Goal: Information Seeking & Learning: Understand process/instructions

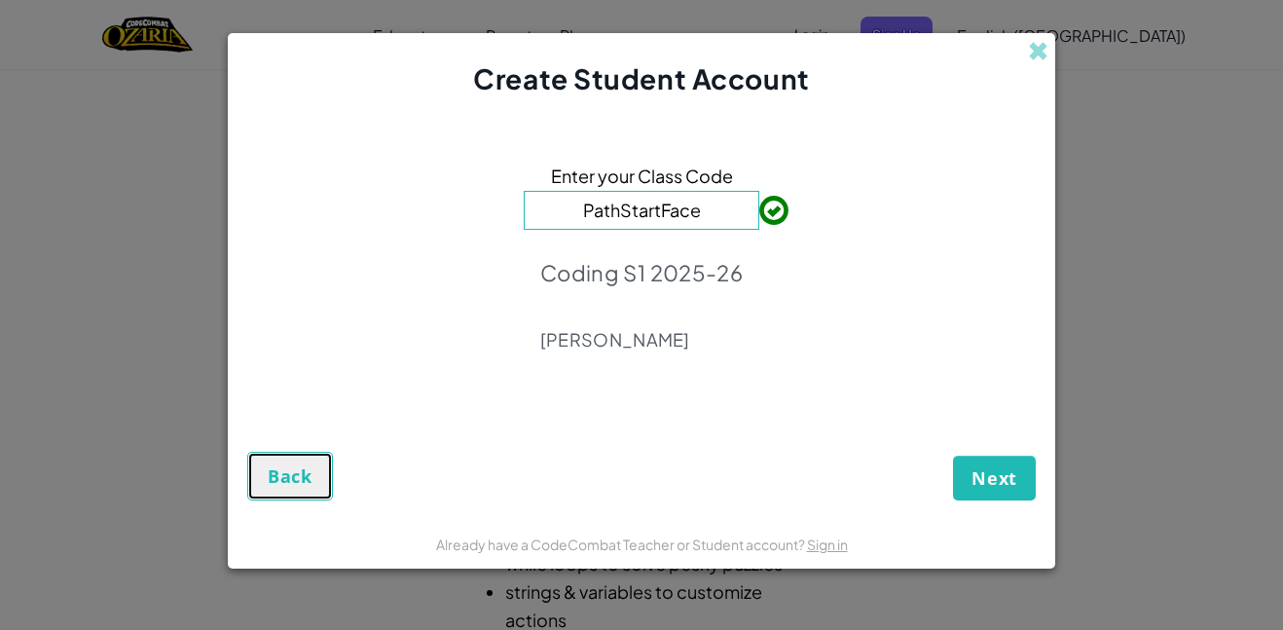
click at [296, 484] on span "Back" at bounding box center [290, 475] width 45 height 23
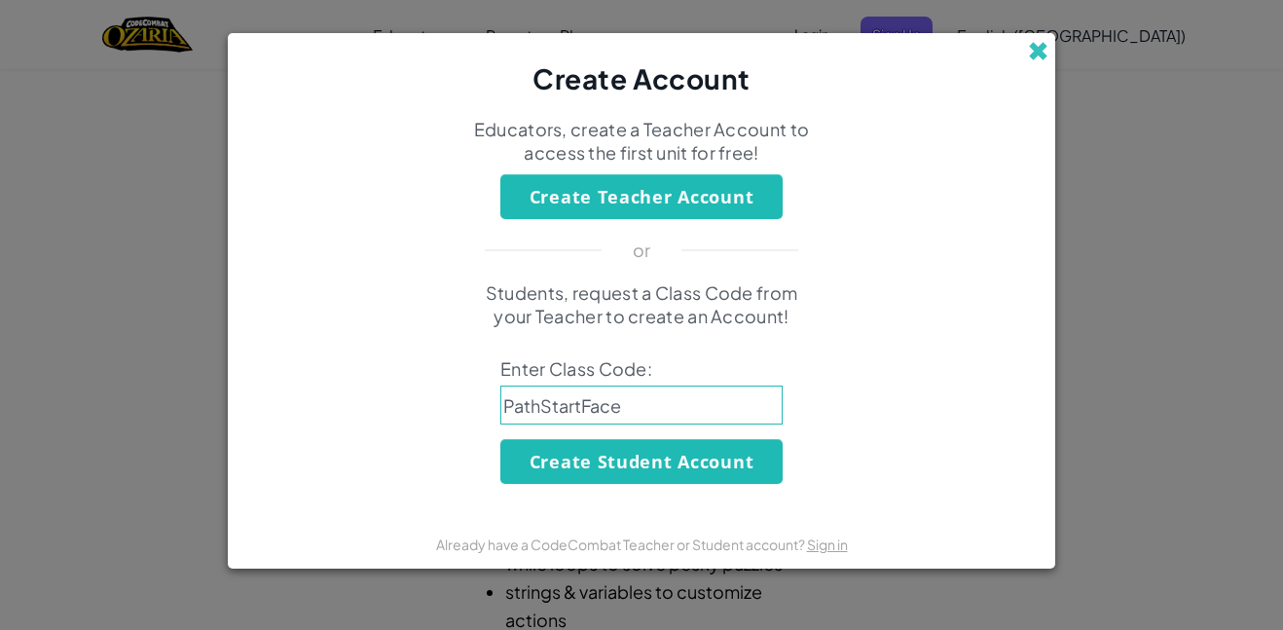
click at [1046, 43] on span at bounding box center [1038, 51] width 20 height 20
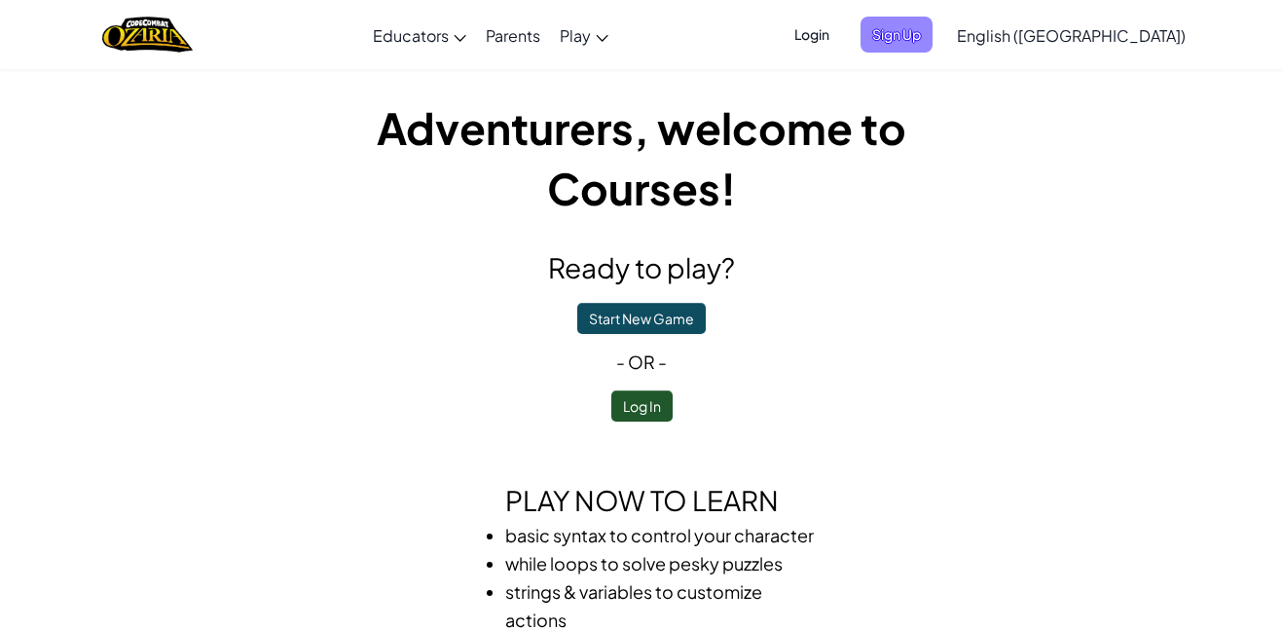
click at [933, 33] on span "Sign Up" at bounding box center [897, 35] width 72 height 36
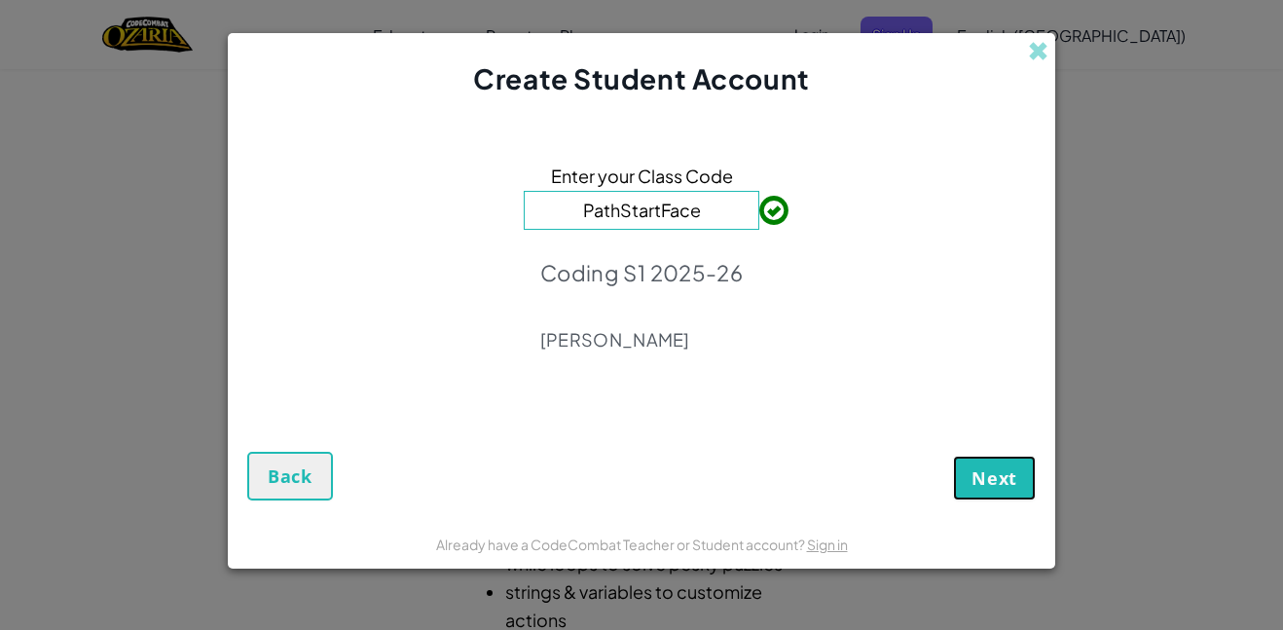
click at [997, 480] on span "Next" at bounding box center [995, 477] width 46 height 23
click at [989, 464] on button "Next" at bounding box center [994, 478] width 83 height 45
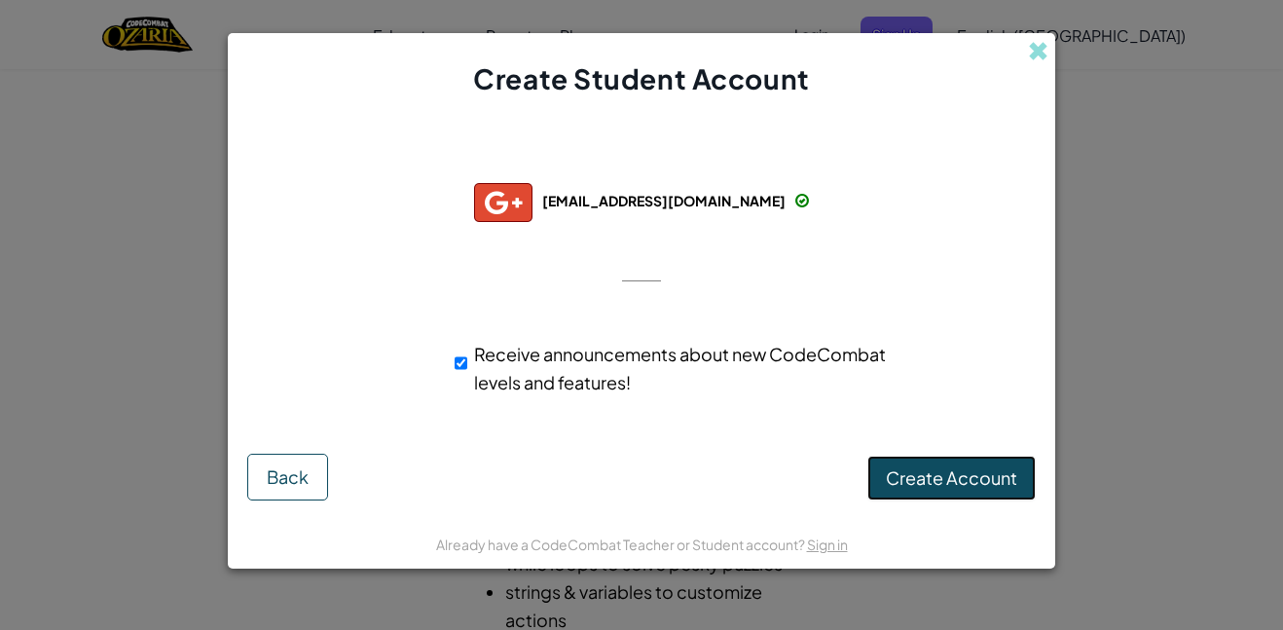
click at [996, 474] on span "Create Account" at bounding box center [951, 477] width 131 height 22
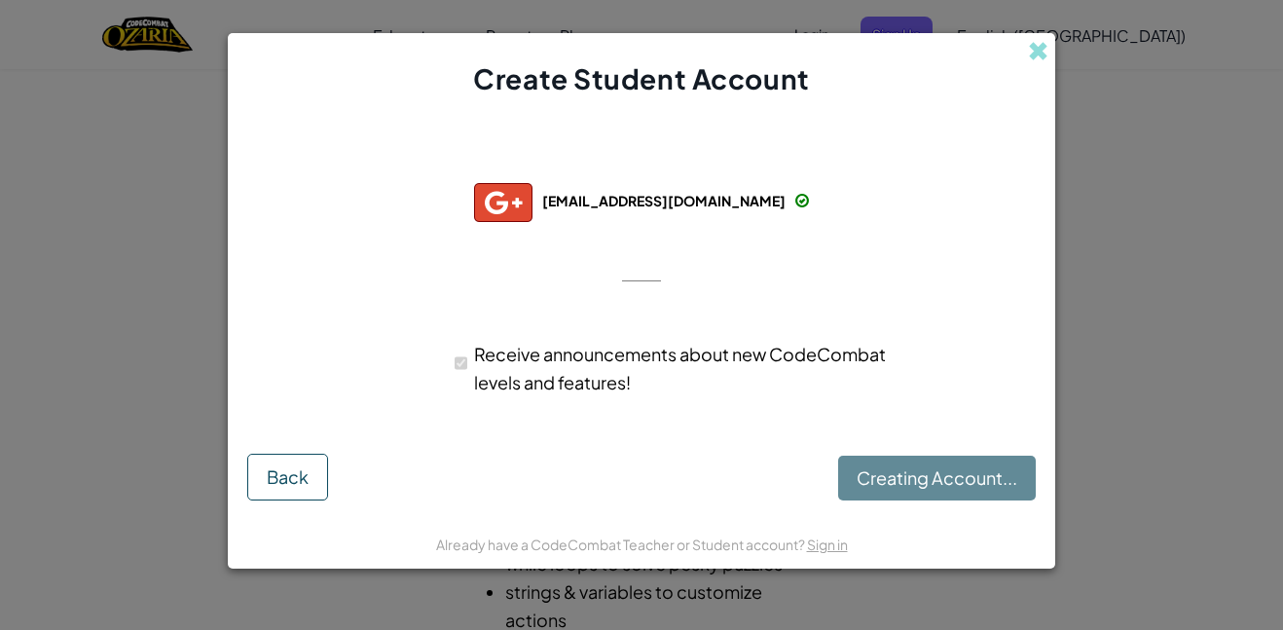
click at [1035, 66] on div "Create Student Account" at bounding box center [642, 66] width 828 height 66
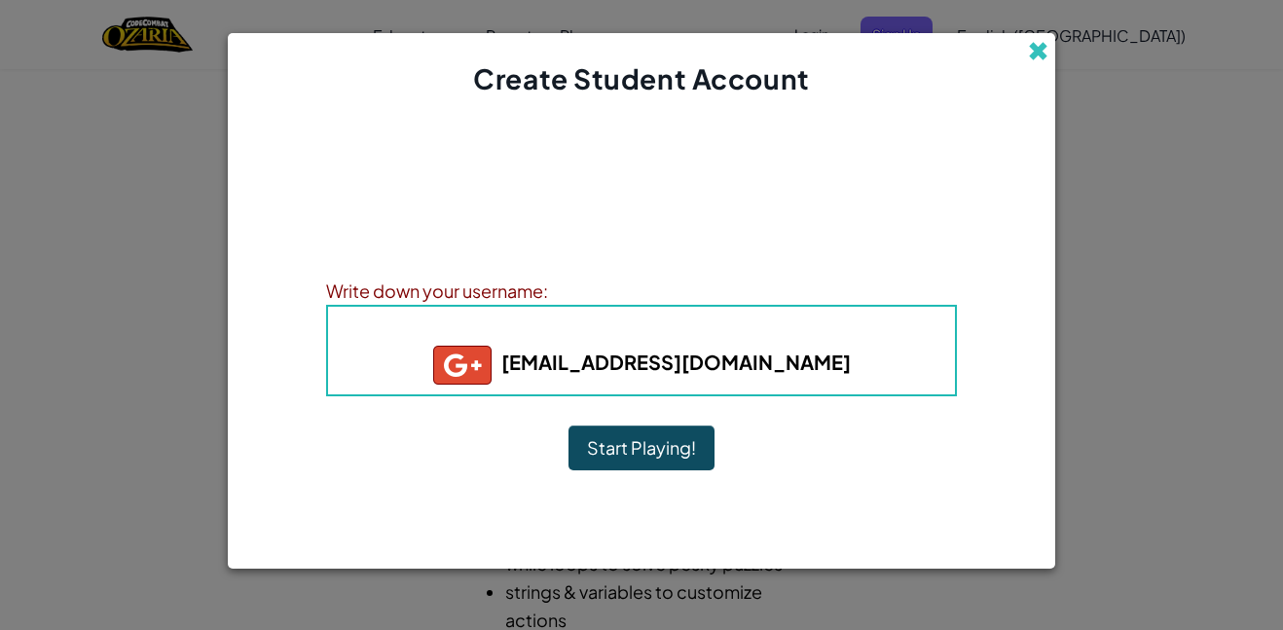
click at [1033, 50] on span at bounding box center [1038, 51] width 20 height 20
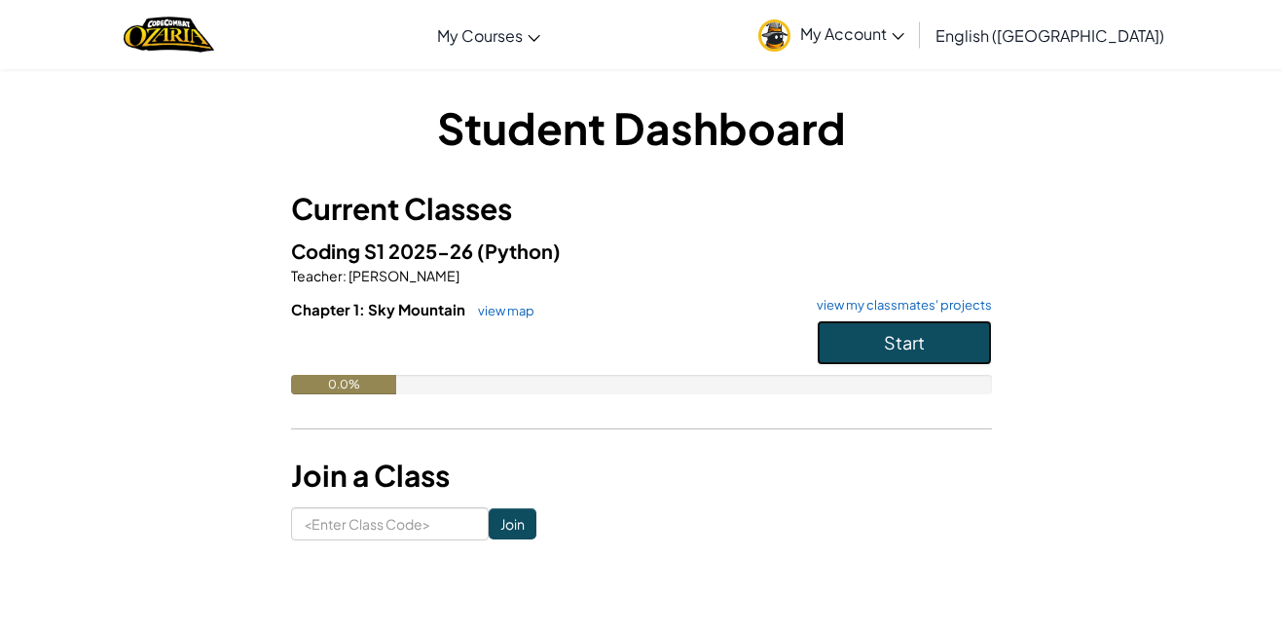
click at [905, 339] on span "Start" at bounding box center [904, 342] width 41 height 22
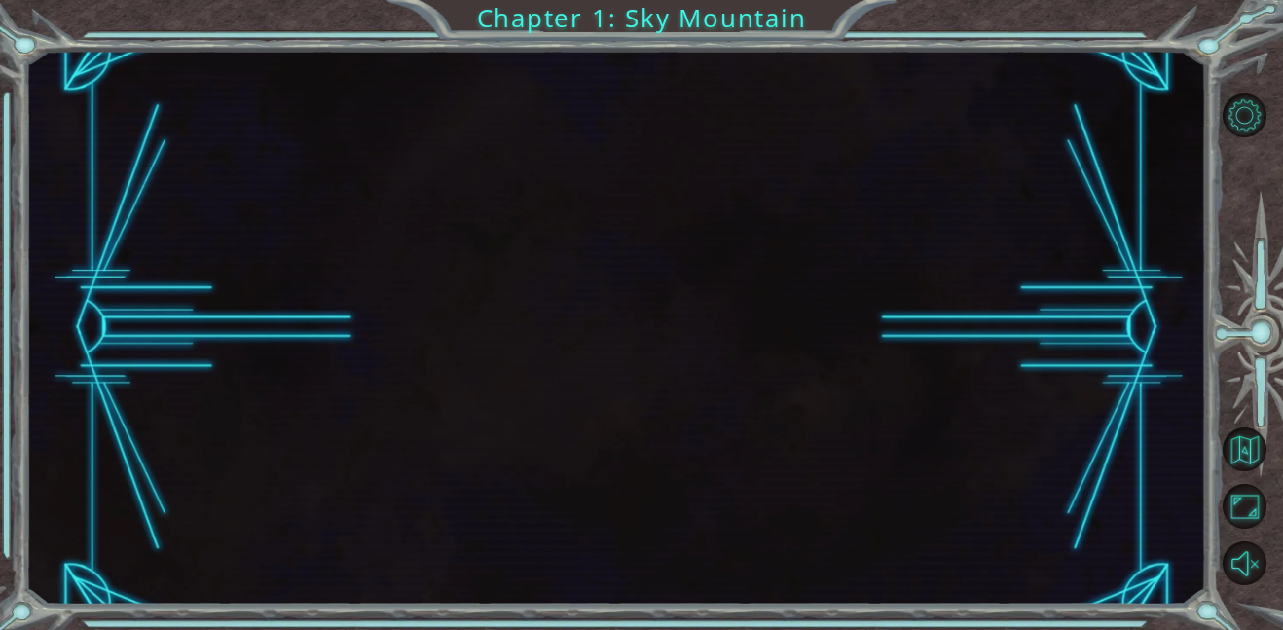
click at [905, 339] on div at bounding box center [615, 328] width 1181 height 554
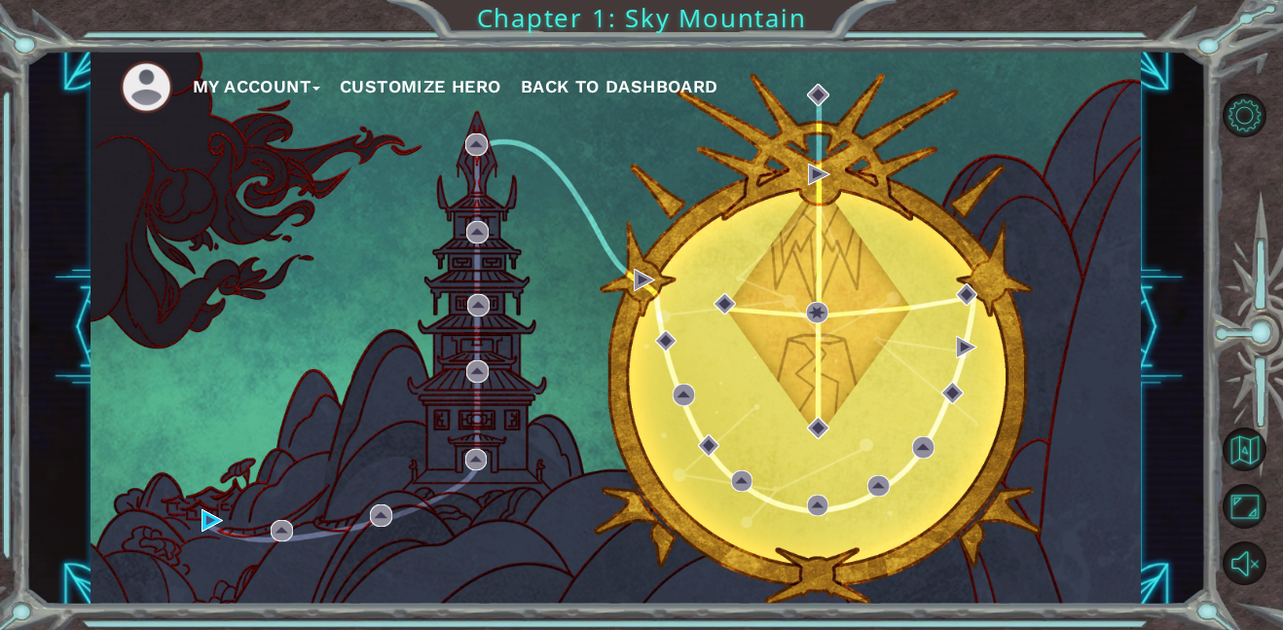
click at [940, 393] on div "My Account Customize Hero Back to Dashboard" at bounding box center [616, 328] width 1051 height 554
click at [926, 379] on div "My Account Customize Hero Back to Dashboard" at bounding box center [616, 328] width 1051 height 554
click at [940, 347] on div "My Account Customize Hero Back to Dashboard" at bounding box center [616, 328] width 1051 height 554
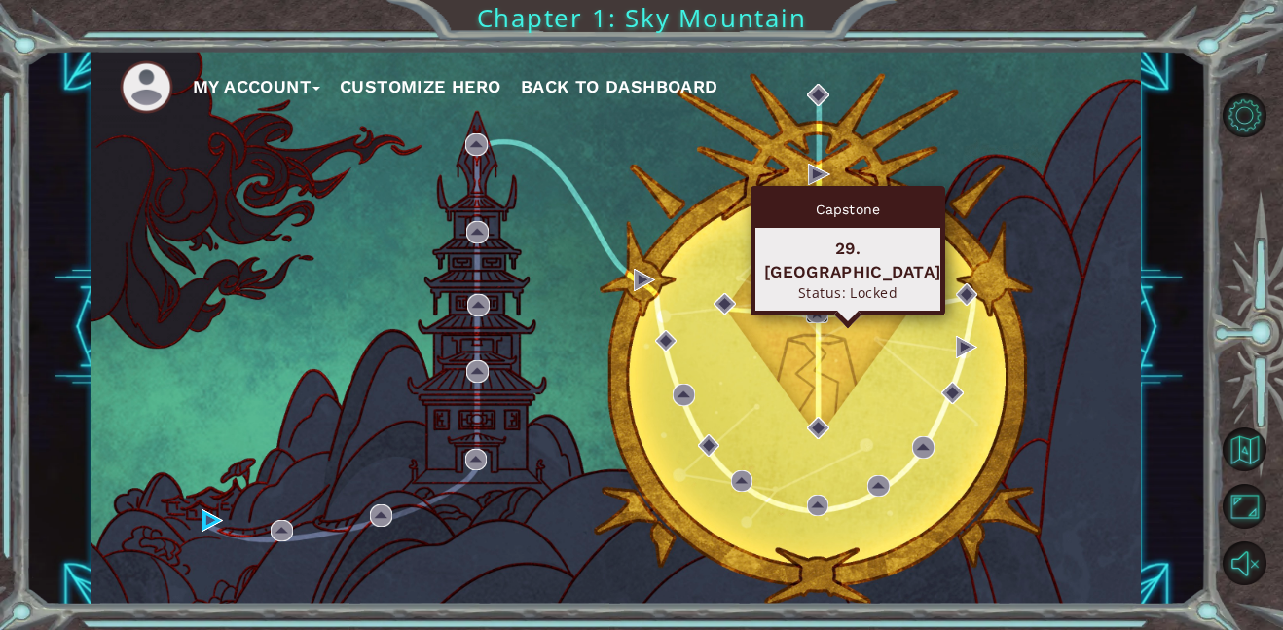
click at [817, 316] on img at bounding box center [817, 313] width 22 height 22
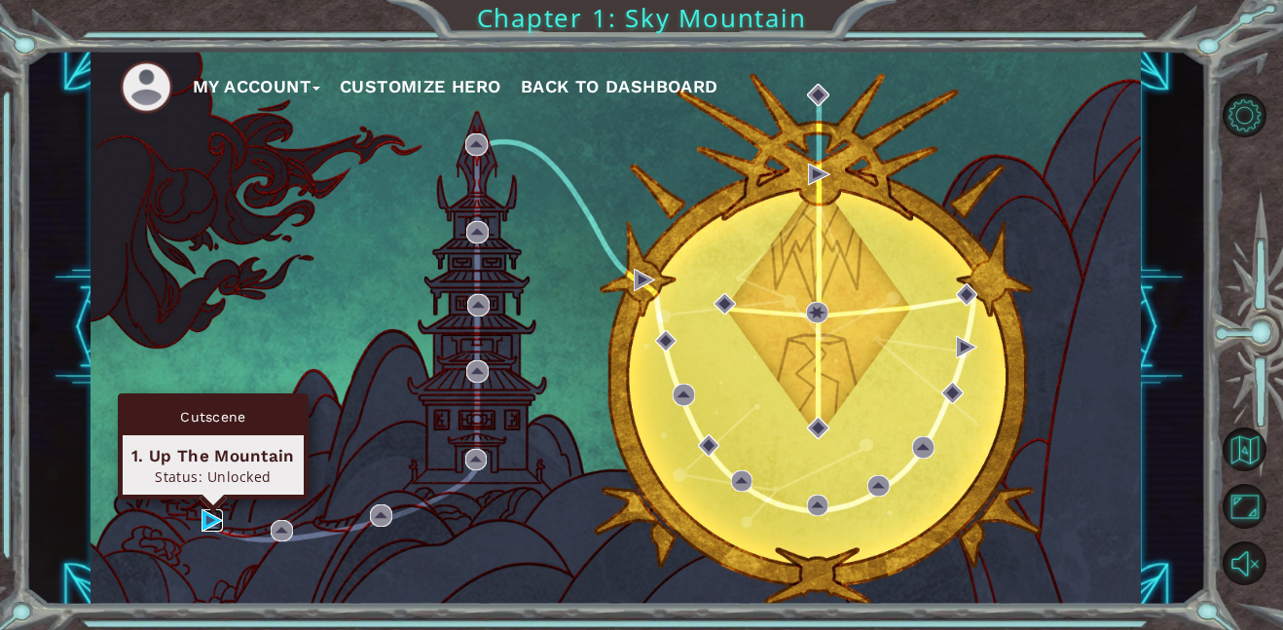
click at [204, 524] on img at bounding box center [213, 520] width 22 height 22
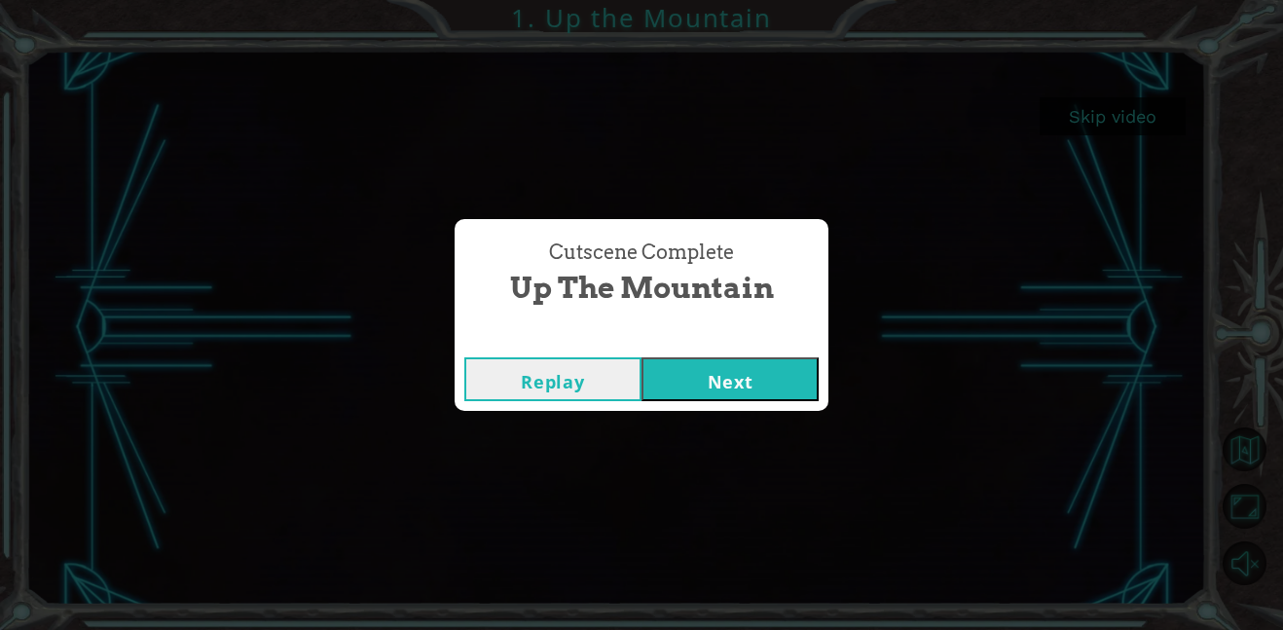
click at [697, 371] on button "Next" at bounding box center [730, 379] width 177 height 44
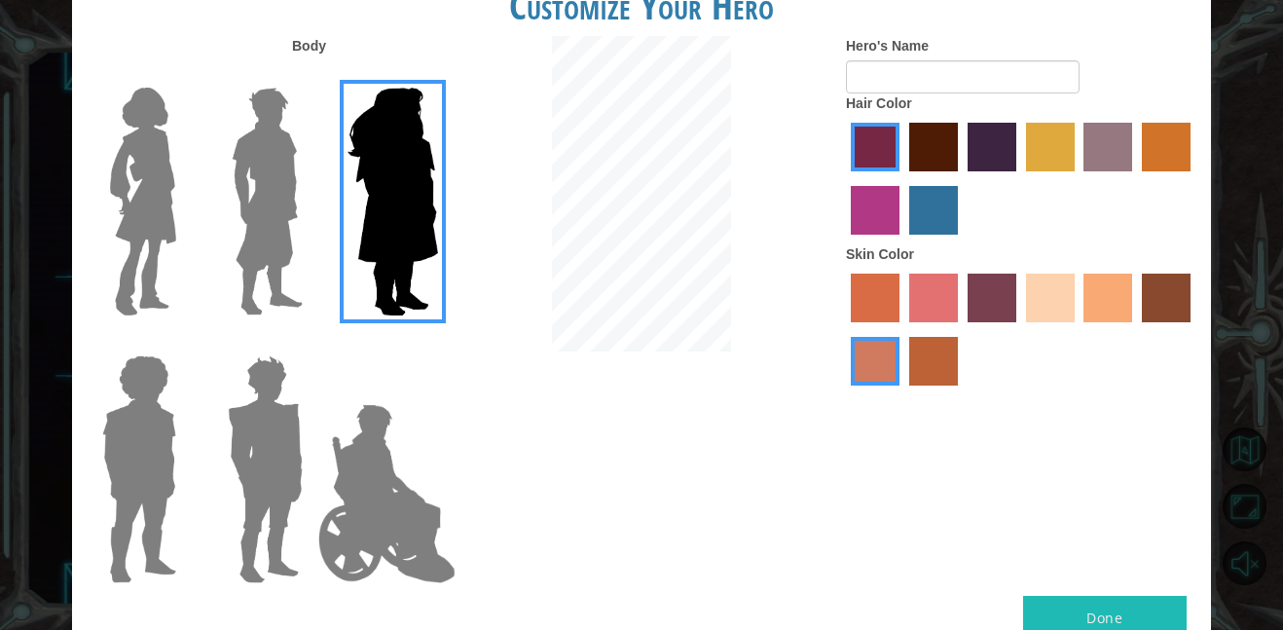
click at [161, 168] on img at bounding box center [143, 201] width 82 height 243
click at [184, 75] on input "Hero Connie" at bounding box center [184, 75] width 0 height 0
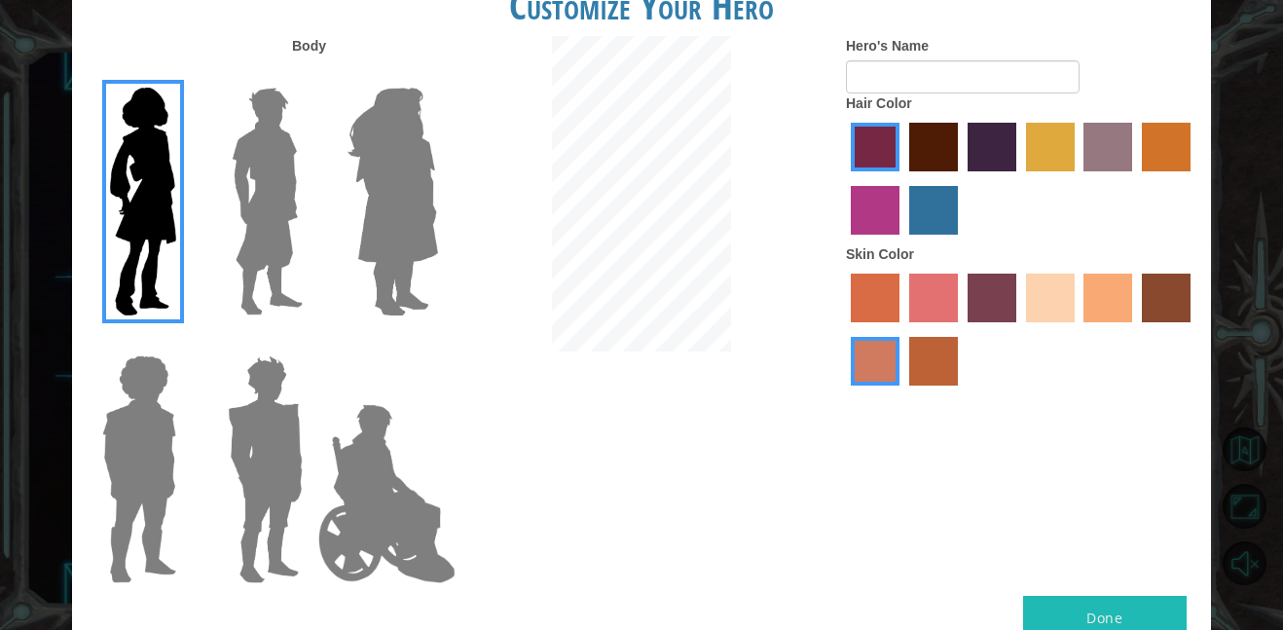
click at [1050, 294] on label "sandy beach skin color" at bounding box center [1050, 298] width 49 height 49
click at [1020, 329] on input "sandy beach skin color" at bounding box center [1020, 329] width 0 height 0
click at [923, 375] on label "smoke tree skin color" at bounding box center [933, 361] width 49 height 49
click at [903, 392] on input "smoke tree skin color" at bounding box center [903, 392] width 0 height 0
click at [1069, 285] on label "sandy beach skin color" at bounding box center [1050, 298] width 49 height 49
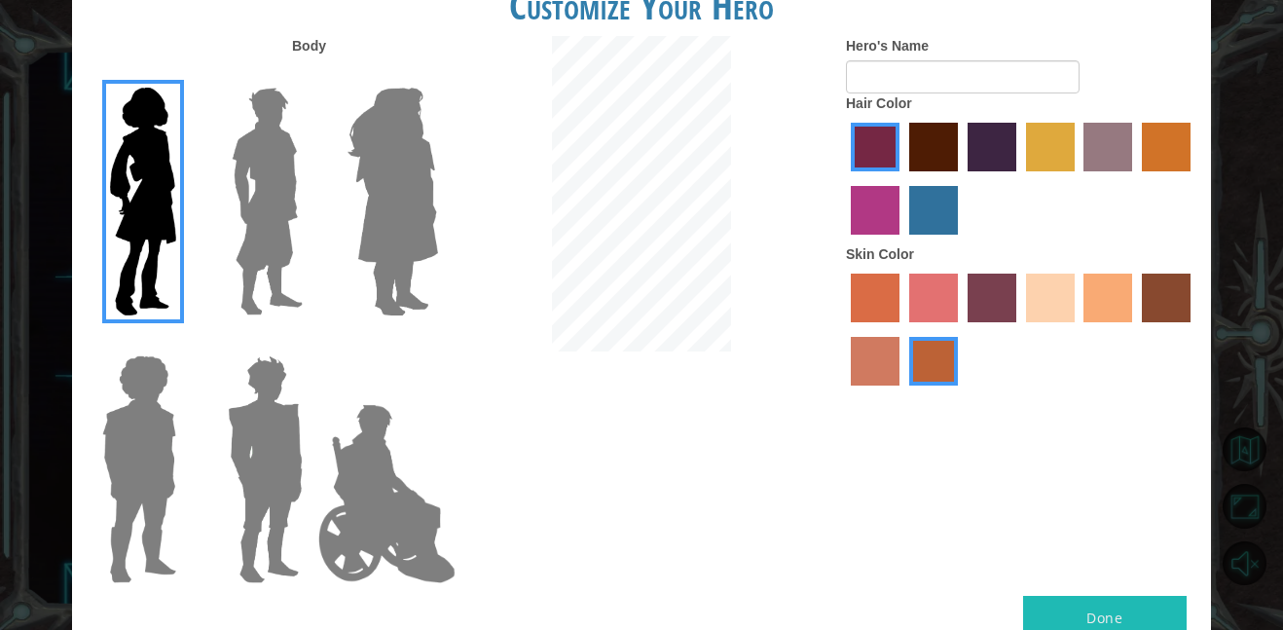
click at [1020, 329] on input "sandy beach skin color" at bounding box center [1020, 329] width 0 height 0
click at [924, 161] on label "maroon hair color" at bounding box center [933, 147] width 49 height 49
click at [903, 178] on input "maroon hair color" at bounding box center [903, 178] width 0 height 0
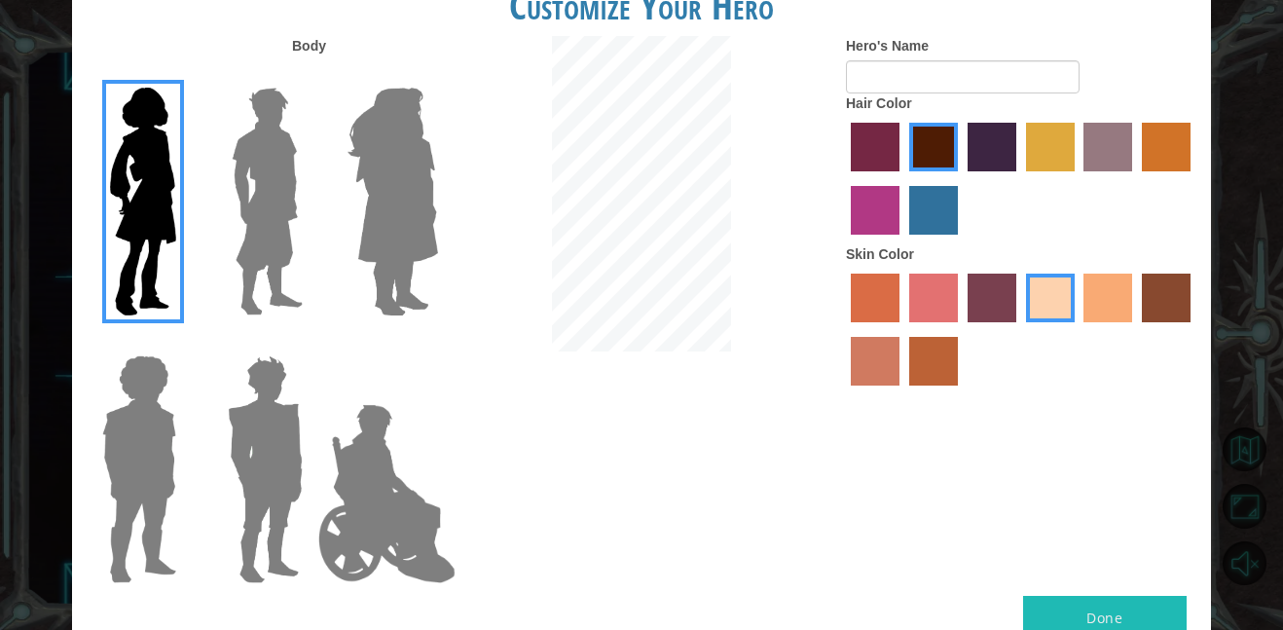
click at [983, 145] on label "hot purple hair color" at bounding box center [992, 147] width 49 height 49
click at [961, 178] on input "hot purple hair color" at bounding box center [961, 178] width 0 height 0
click at [911, 102] on label "Hair Color" at bounding box center [879, 102] width 66 height 19
click at [906, 44] on label "Hero's Name" at bounding box center [887, 45] width 83 height 19
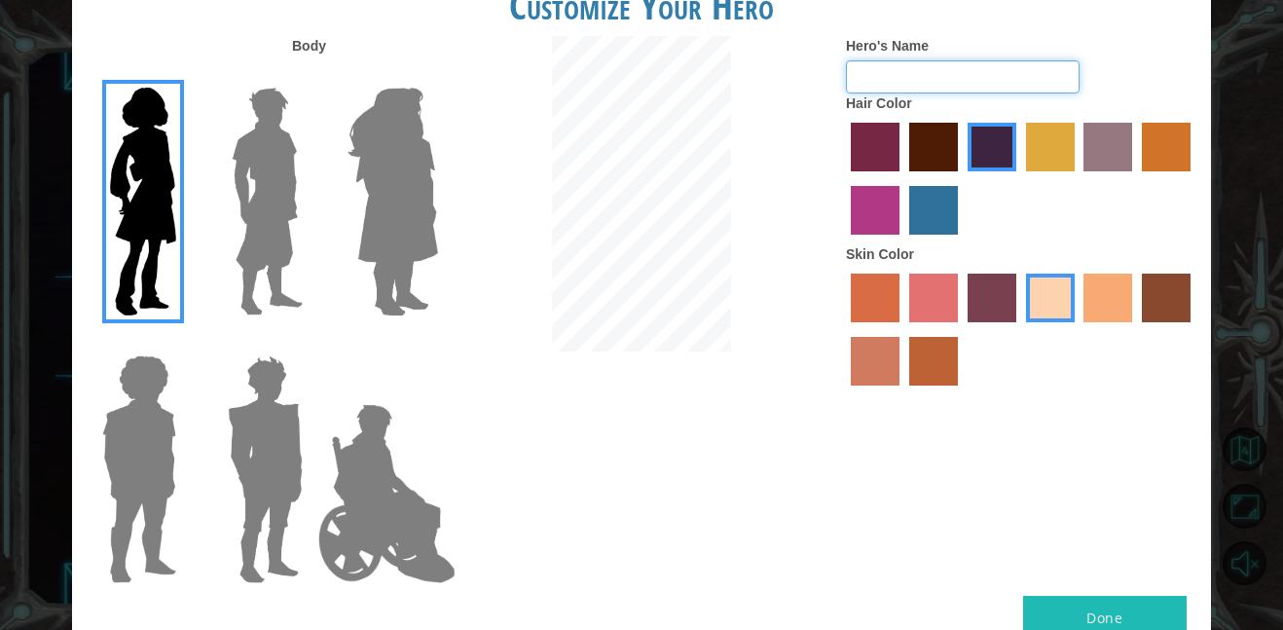
click at [906, 60] on input "Hero's Name" at bounding box center [963, 76] width 234 height 33
click at [906, 44] on label "Hero's Name" at bounding box center [887, 45] width 83 height 19
click at [906, 60] on input "Hero's Name" at bounding box center [963, 76] width 234 height 33
type input "g"
type input "890"
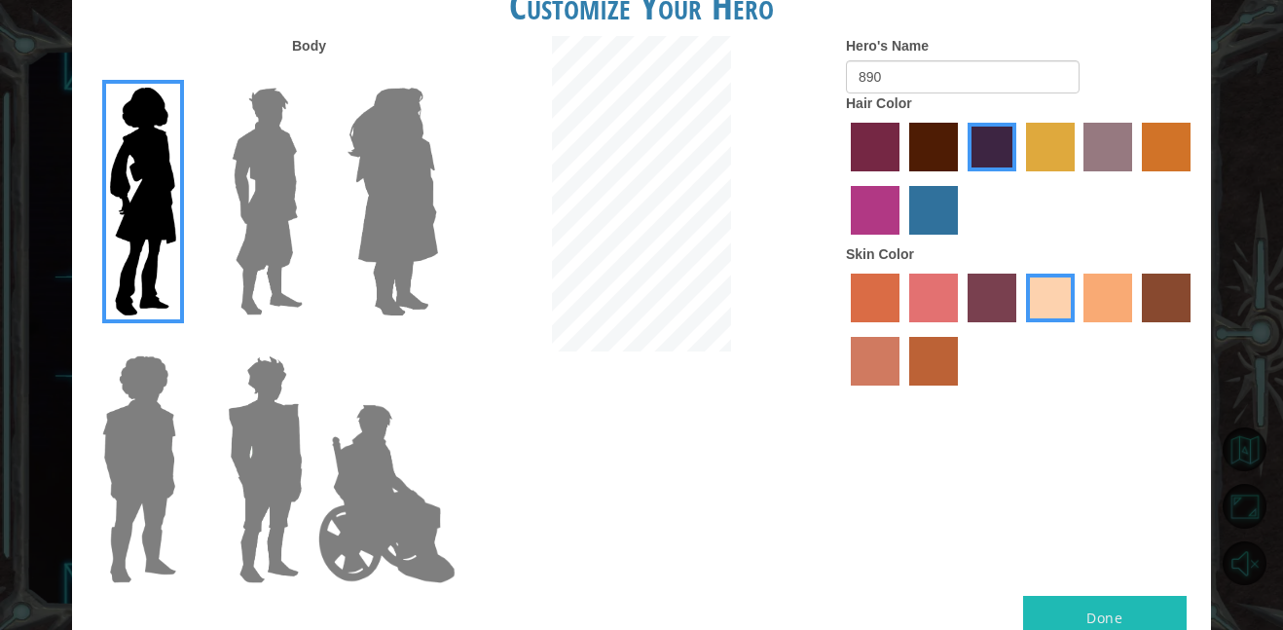
click at [1133, 619] on button "Done" at bounding box center [1105, 618] width 164 height 44
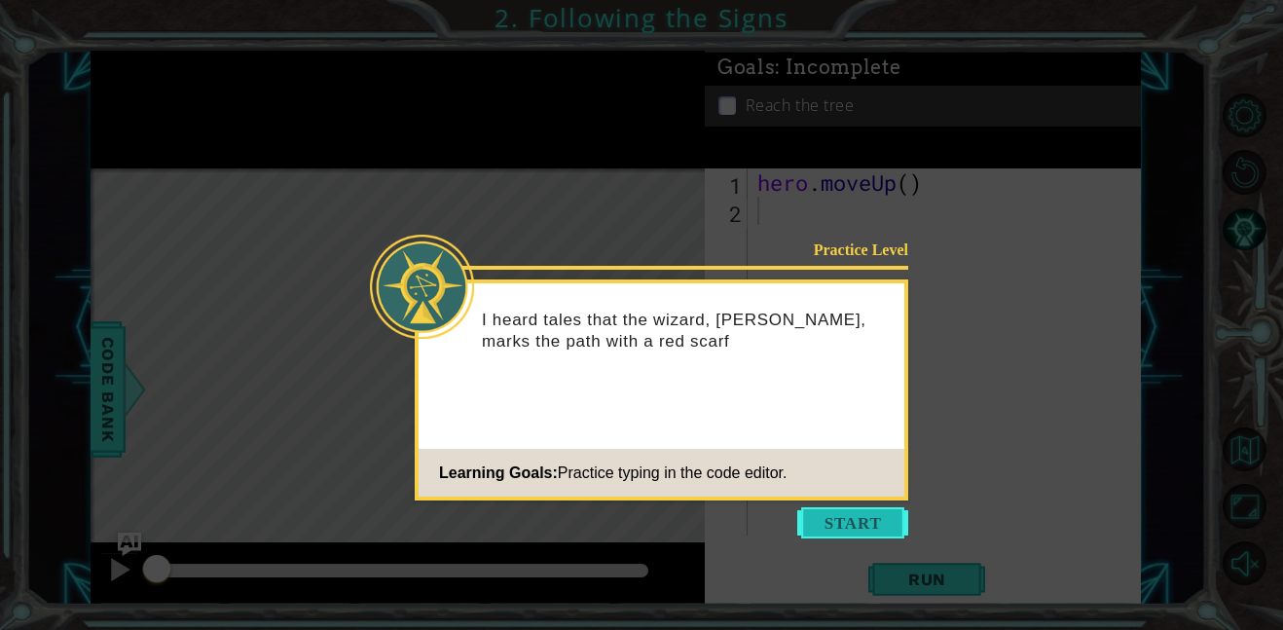
click at [872, 536] on button "Start" at bounding box center [853, 522] width 111 height 31
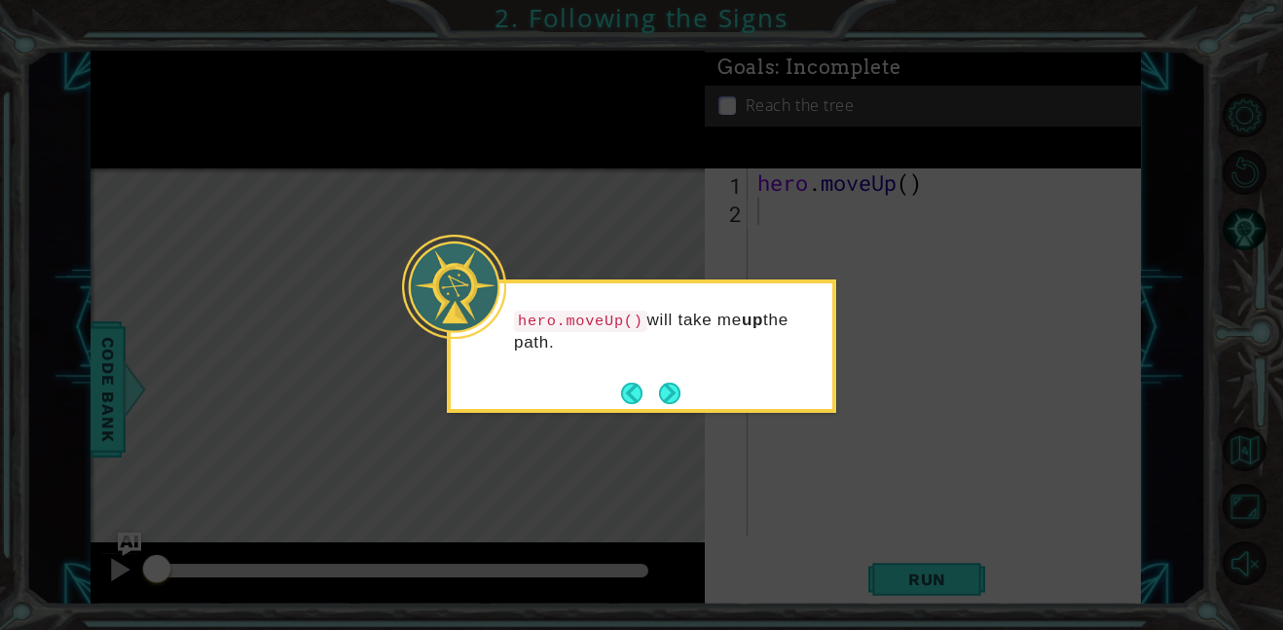
click at [705, 397] on div "hero.moveUp() will take me up the path." at bounding box center [642, 345] width 390 height 133
click at [674, 399] on button "Next" at bounding box center [669, 393] width 21 height 21
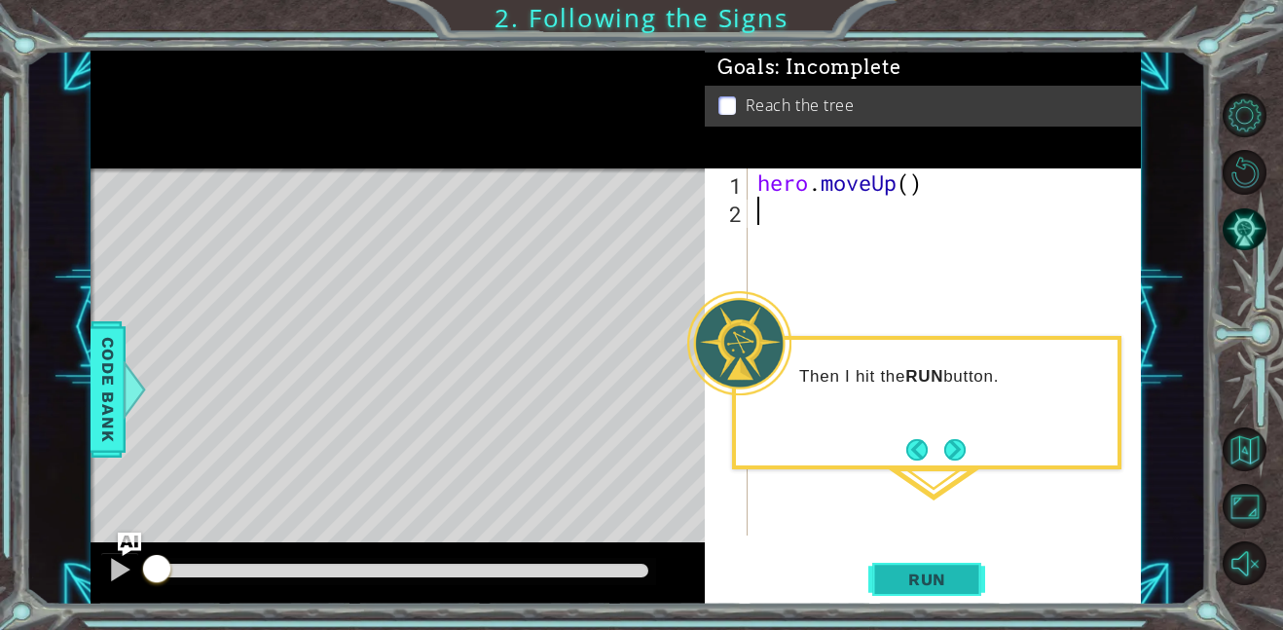
click at [932, 580] on span "Run" at bounding box center [927, 579] width 77 height 19
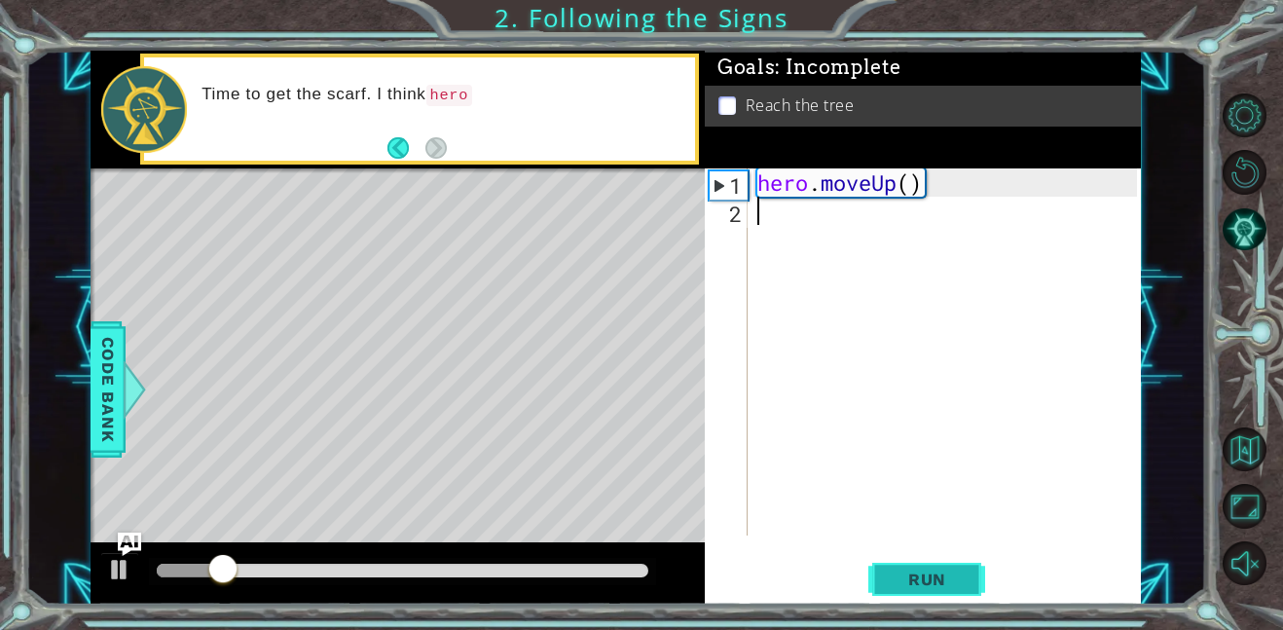
click at [933, 584] on span "Run" at bounding box center [927, 579] width 77 height 19
click at [933, 583] on span "Run" at bounding box center [927, 579] width 77 height 19
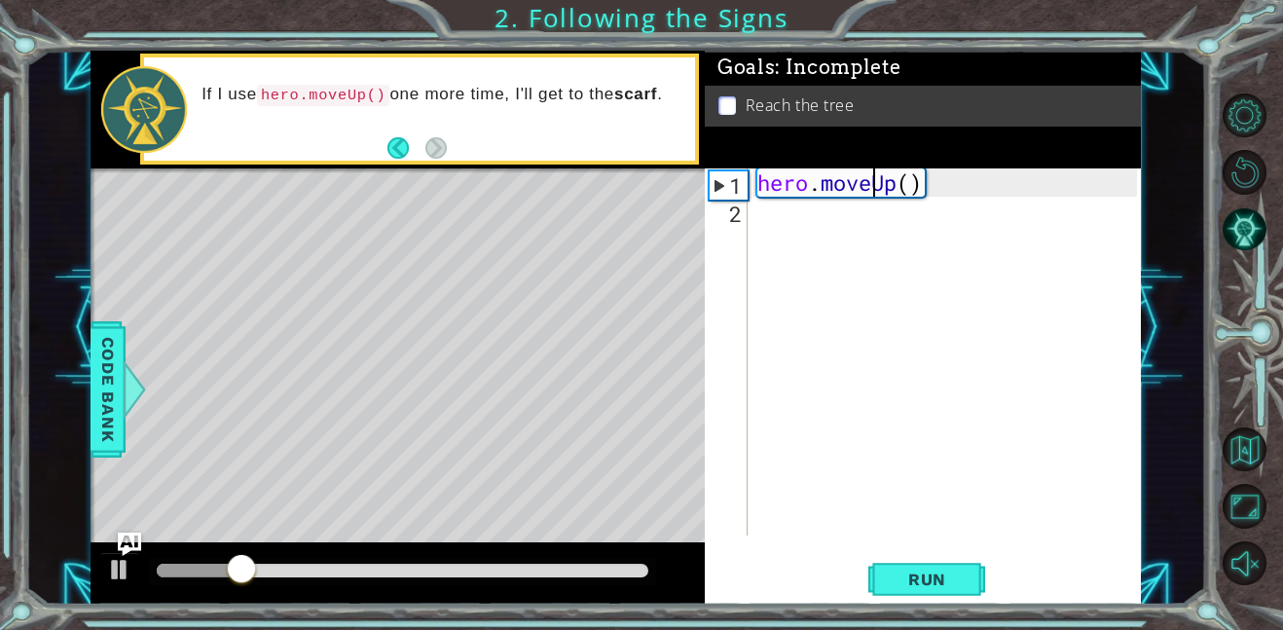
click at [872, 192] on div "hero . moveUp ( )" at bounding box center [950, 380] width 393 height 424
click at [872, 194] on div "hero . moveUp ( )" at bounding box center [950, 380] width 393 height 424
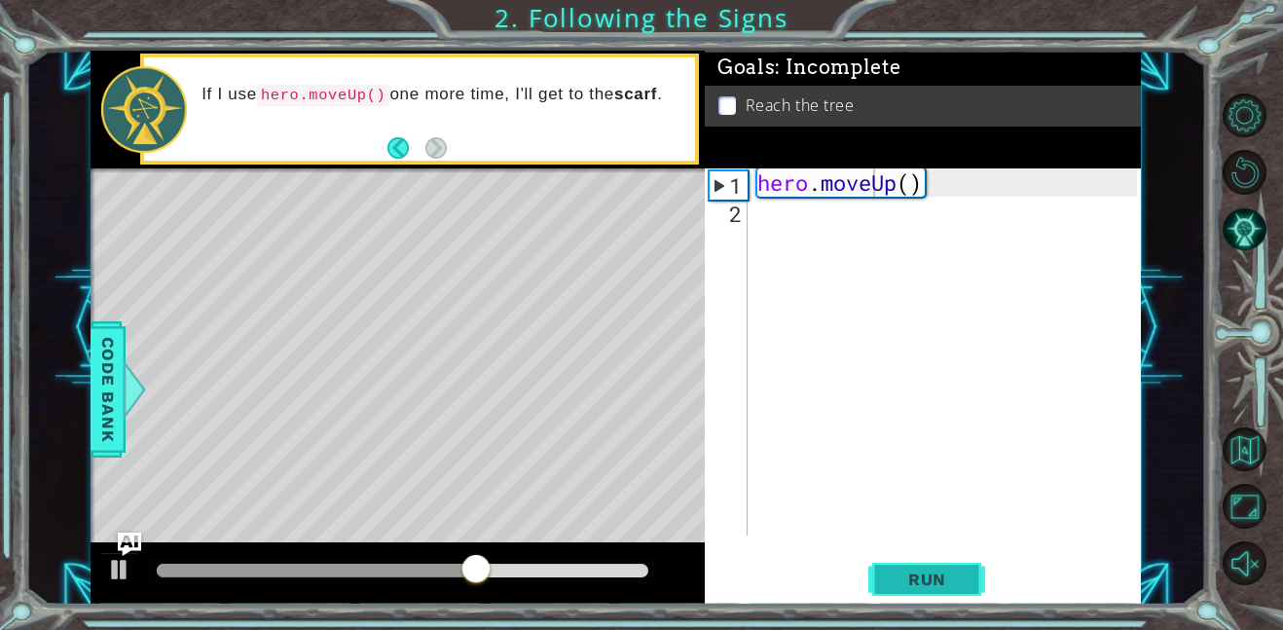
click at [956, 589] on button "Run" at bounding box center [927, 579] width 117 height 44
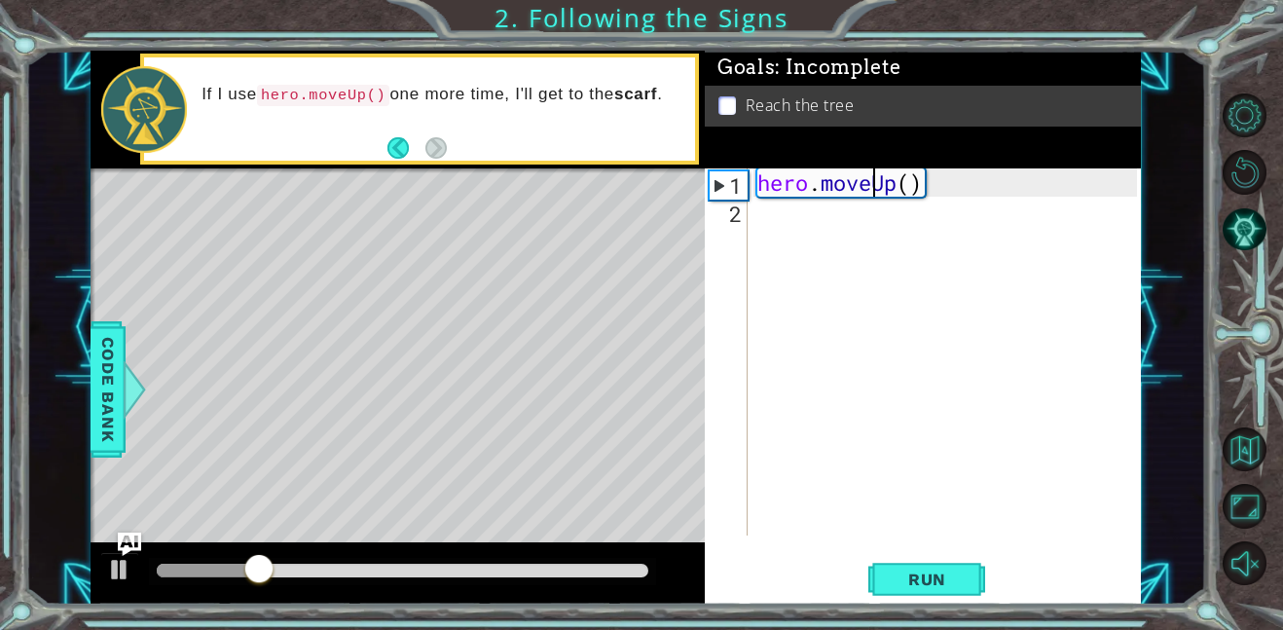
click at [410, 267] on div "Level Map" at bounding box center [541, 455] width 900 height 574
click at [412, 263] on div "Level Map" at bounding box center [541, 455] width 900 height 574
click at [766, 181] on div "hero . moveUp ( )" at bounding box center [950, 380] width 393 height 424
click at [729, 183] on div "1" at bounding box center [729, 185] width 38 height 28
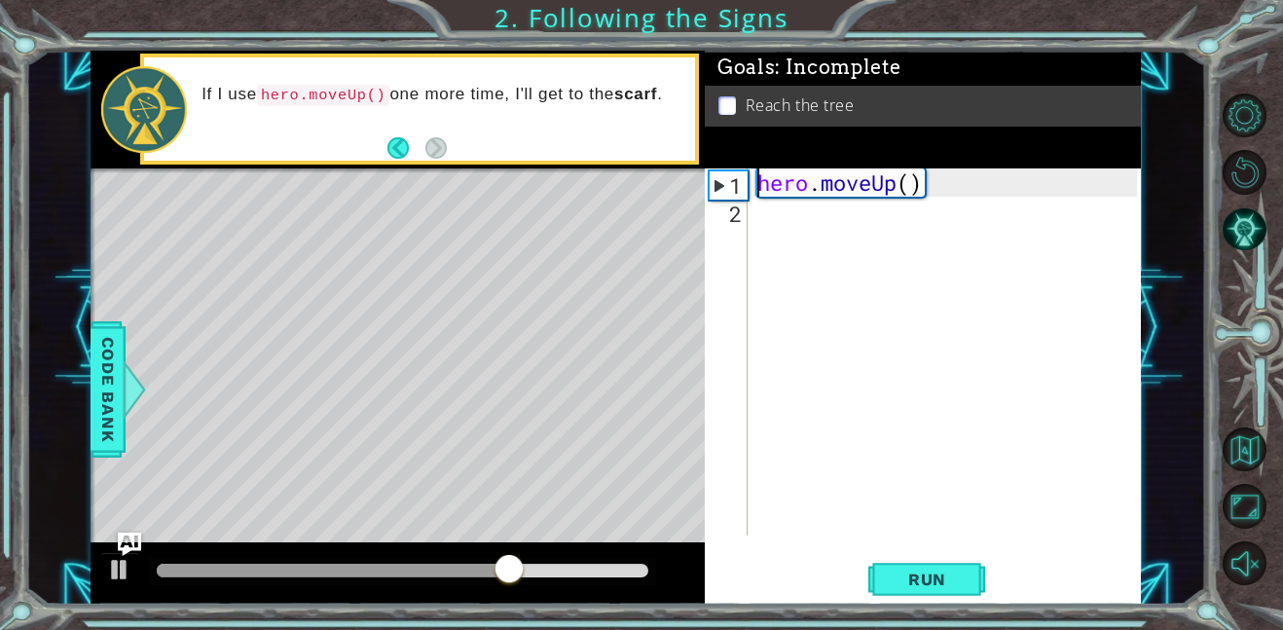
click at [736, 187] on div "1" at bounding box center [729, 185] width 38 height 28
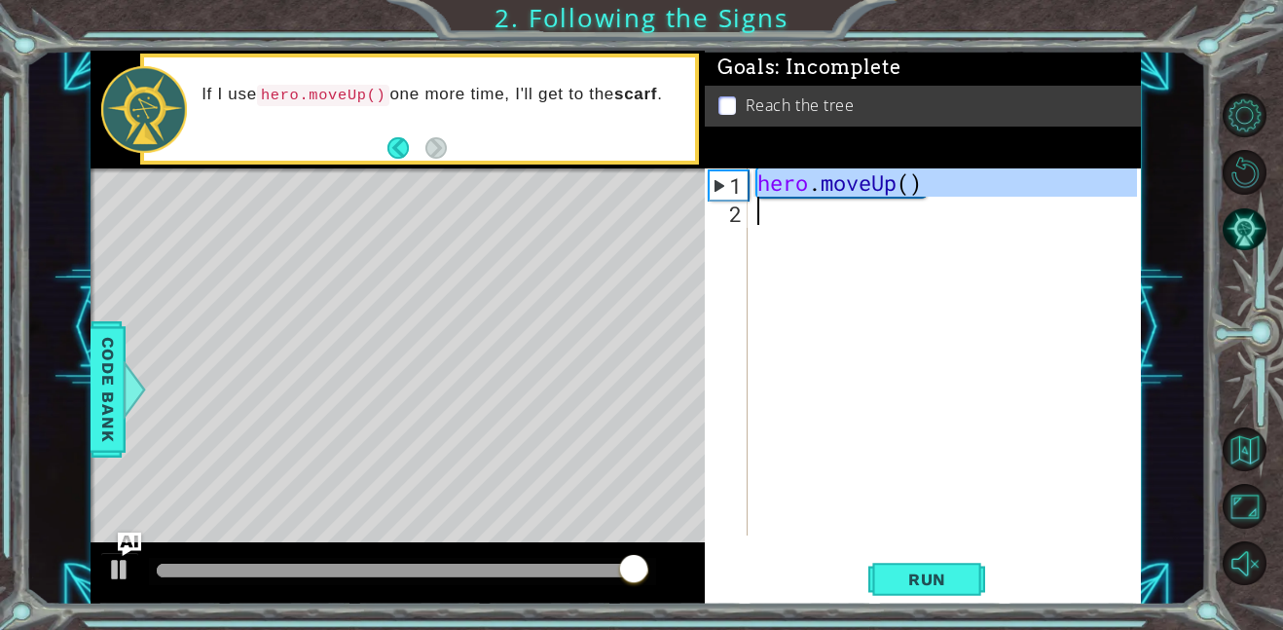
drag, startPoint x: 761, startPoint y: 193, endPoint x: 769, endPoint y: 230, distance: 37.8
click at [769, 230] on div "hero . moveUp ( )" at bounding box center [950, 380] width 393 height 424
click at [844, 177] on div "hero . moveUp ( )" at bounding box center [946, 351] width 384 height 367
type textarea "hero.moveUp()"
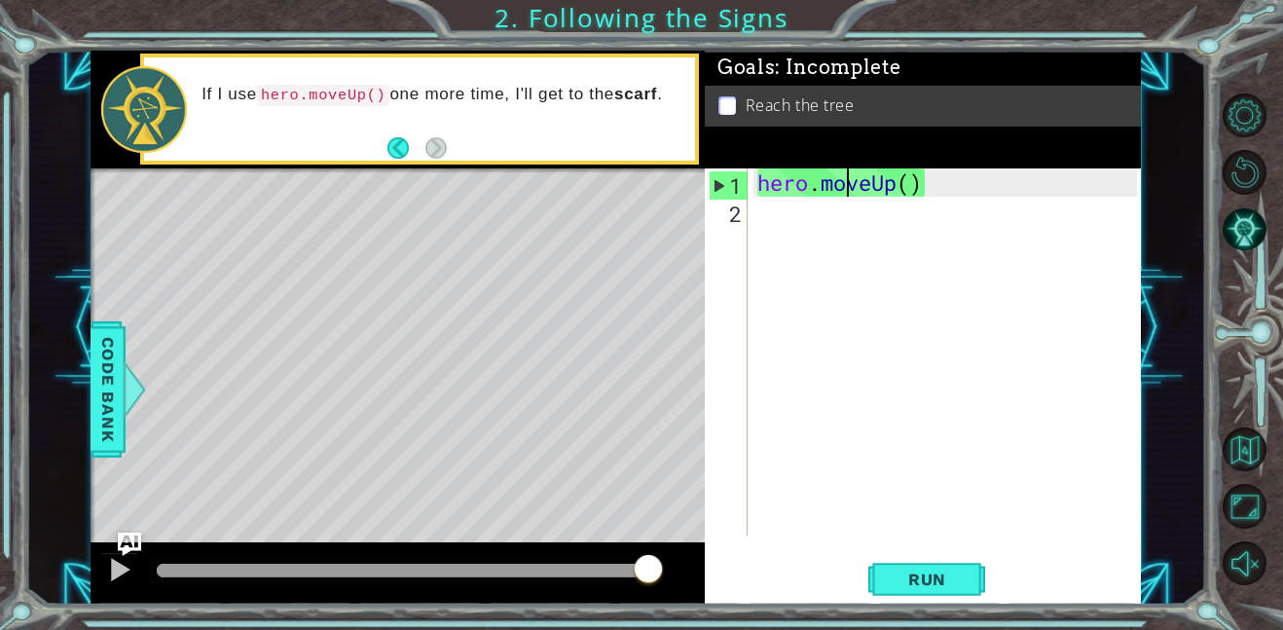
click at [844, 177] on div "hero . moveUp ( )" at bounding box center [950, 380] width 393 height 424
drag, startPoint x: 755, startPoint y: 174, endPoint x: 916, endPoint y: 183, distance: 161.9
click at [916, 183] on div "hero . moveUp ( )" at bounding box center [950, 380] width 393 height 424
click at [866, 205] on div "hero . moveUp ( )" at bounding box center [950, 380] width 393 height 424
click at [727, 105] on p at bounding box center [728, 105] width 18 height 19
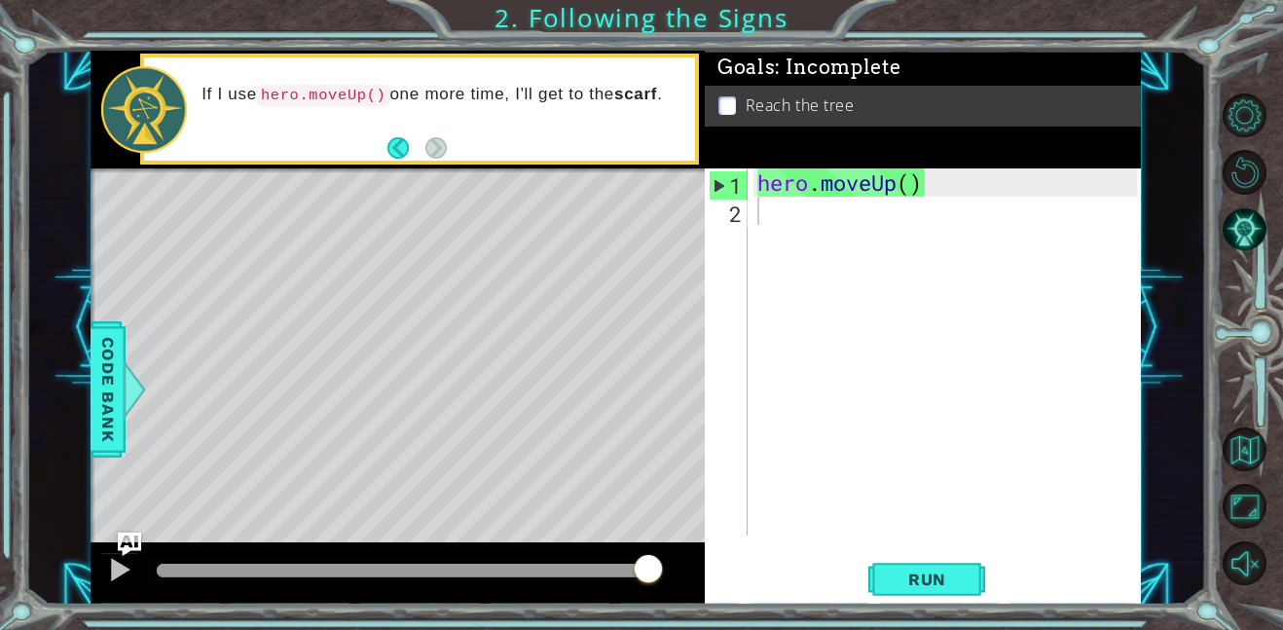
click at [728, 107] on p at bounding box center [728, 105] width 18 height 19
click at [406, 149] on button "Back" at bounding box center [407, 147] width 38 height 21
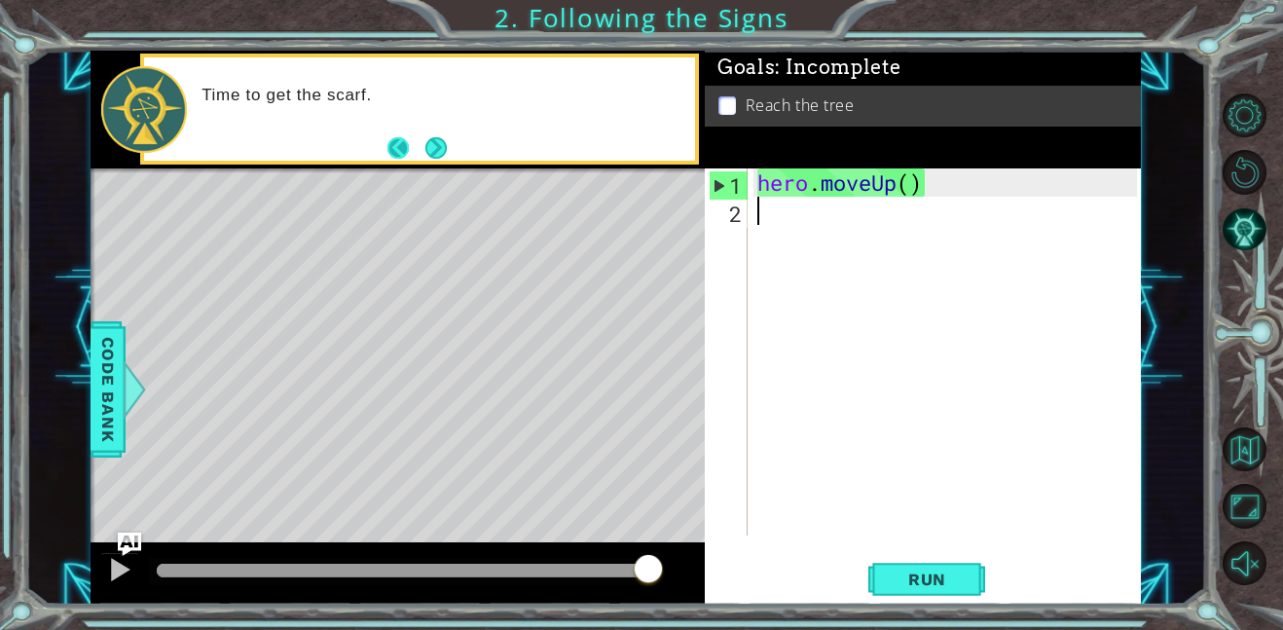
click at [408, 147] on button "Back" at bounding box center [407, 147] width 38 height 21
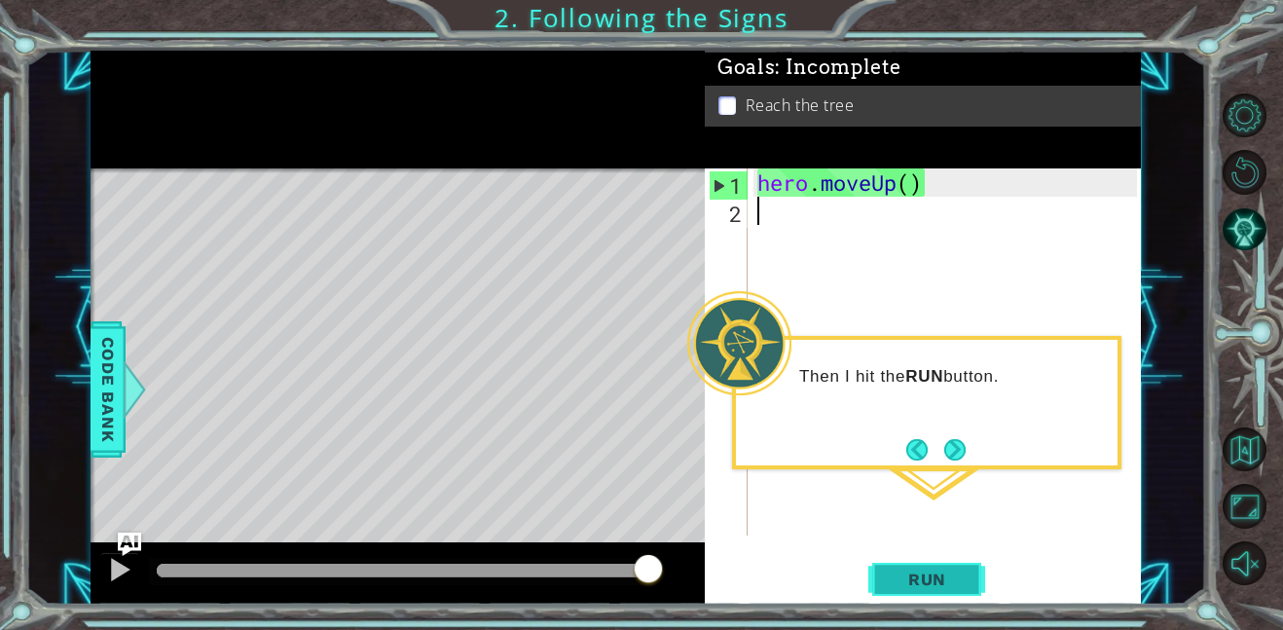
click at [920, 578] on span "Run" at bounding box center [927, 579] width 77 height 19
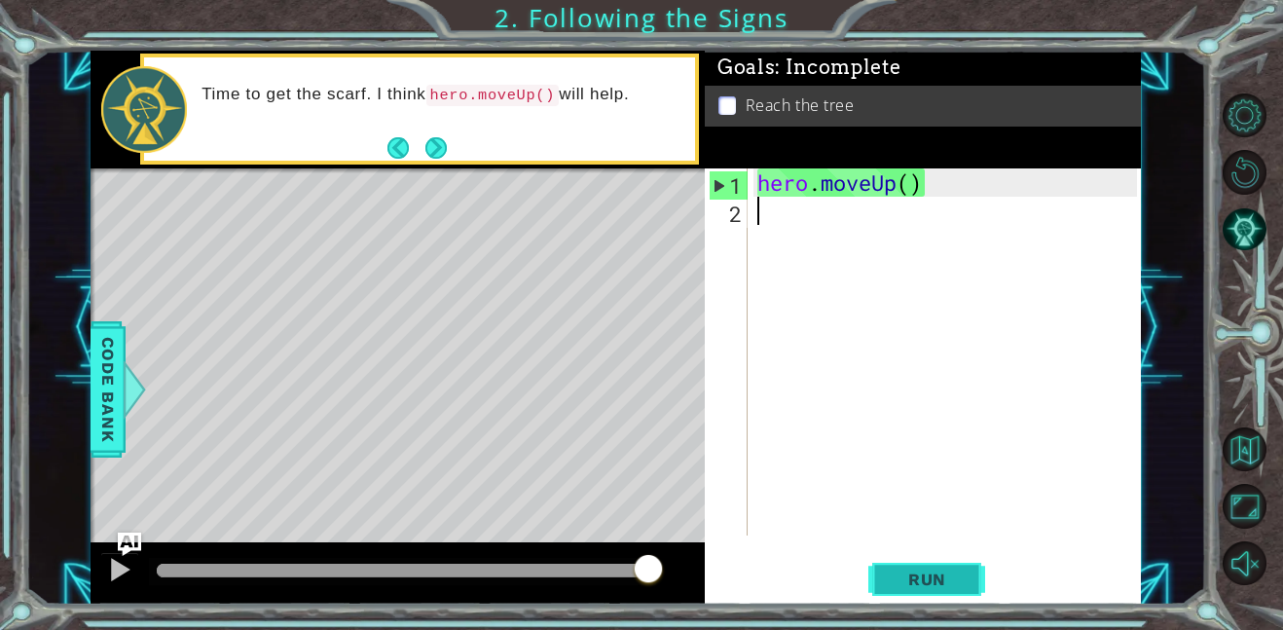
click at [920, 578] on span "Run" at bounding box center [927, 579] width 77 height 19
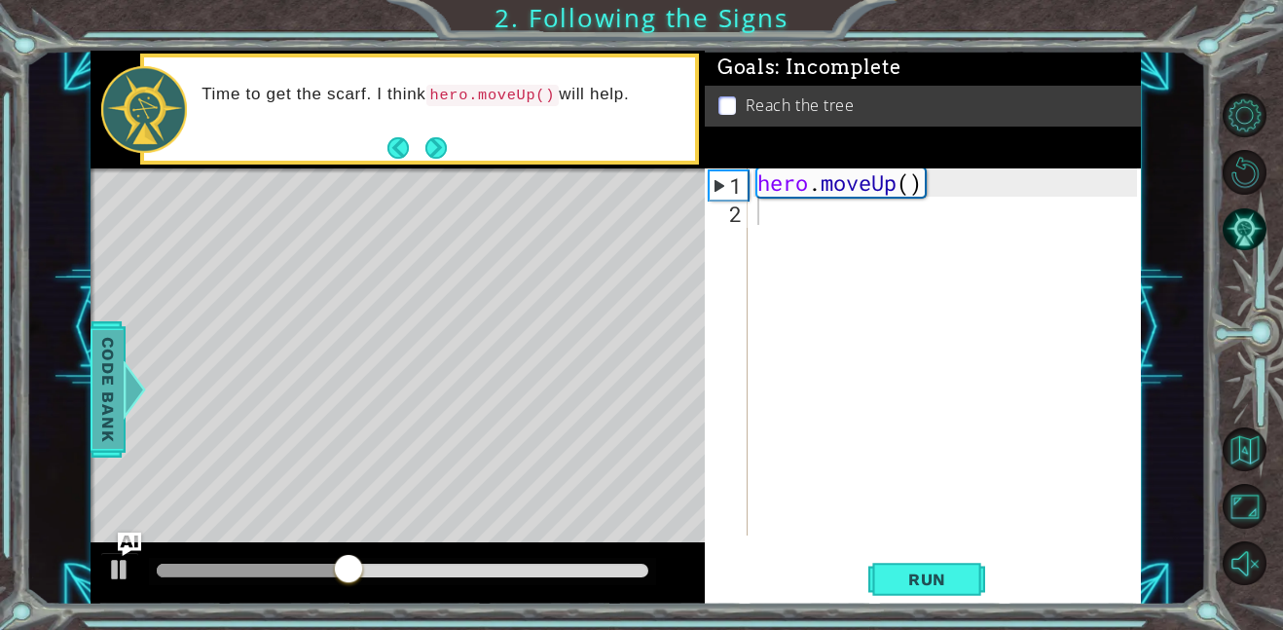
click at [104, 405] on span "Code Bank" at bounding box center [108, 389] width 31 height 119
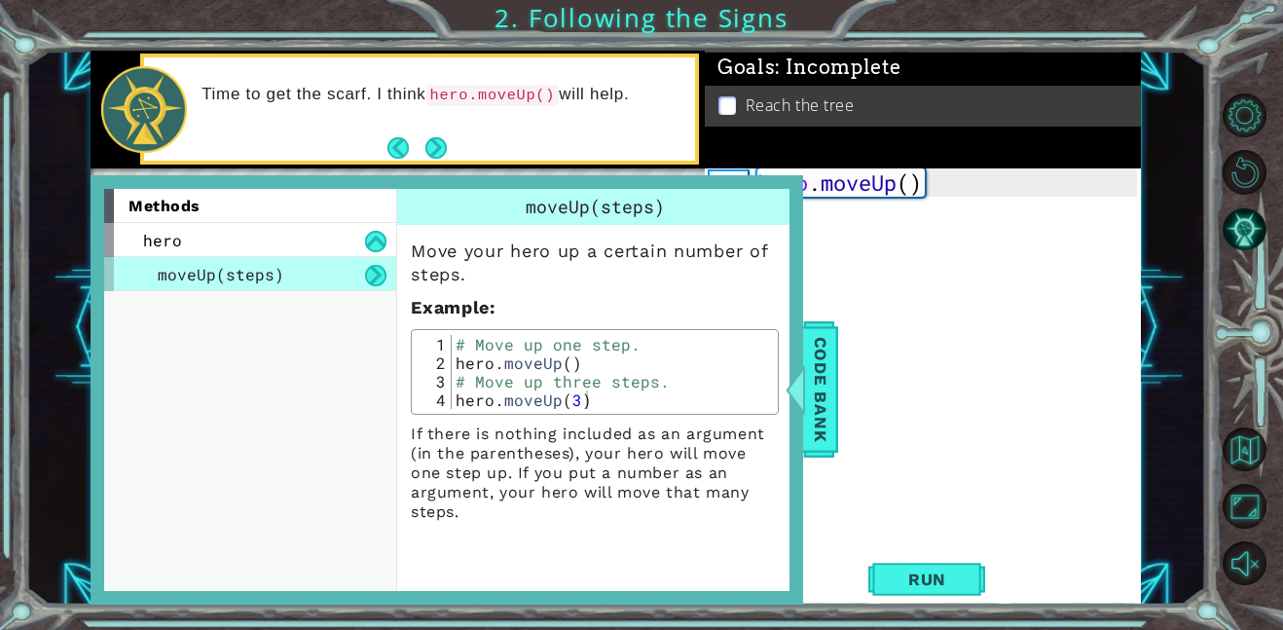
type textarea "hero.moveUp()"
click at [464, 360] on div "# Move up one step. hero . moveUp ( ) # Move up three steps. hero . moveUp ( 3 )" at bounding box center [612, 390] width 321 height 111
click at [313, 257] on div "moveUp(steps)" at bounding box center [250, 274] width 292 height 34
click at [381, 275] on button at bounding box center [375, 275] width 21 height 21
click at [374, 277] on button at bounding box center [375, 275] width 21 height 21
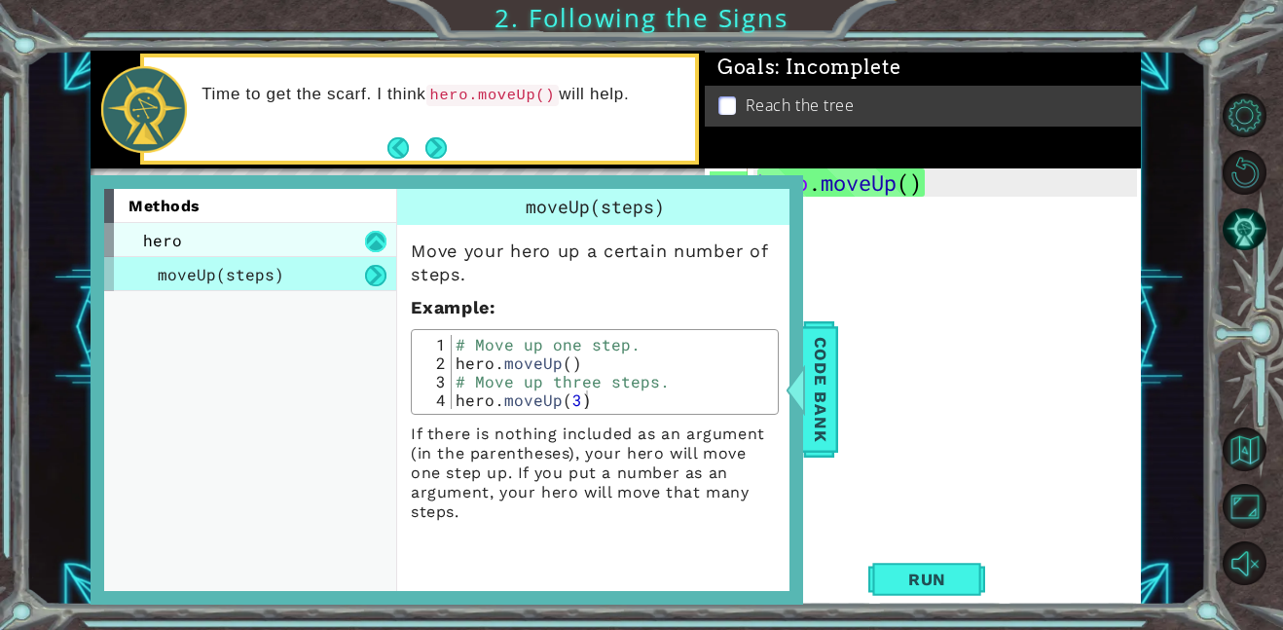
click at [372, 238] on button at bounding box center [375, 241] width 21 height 21
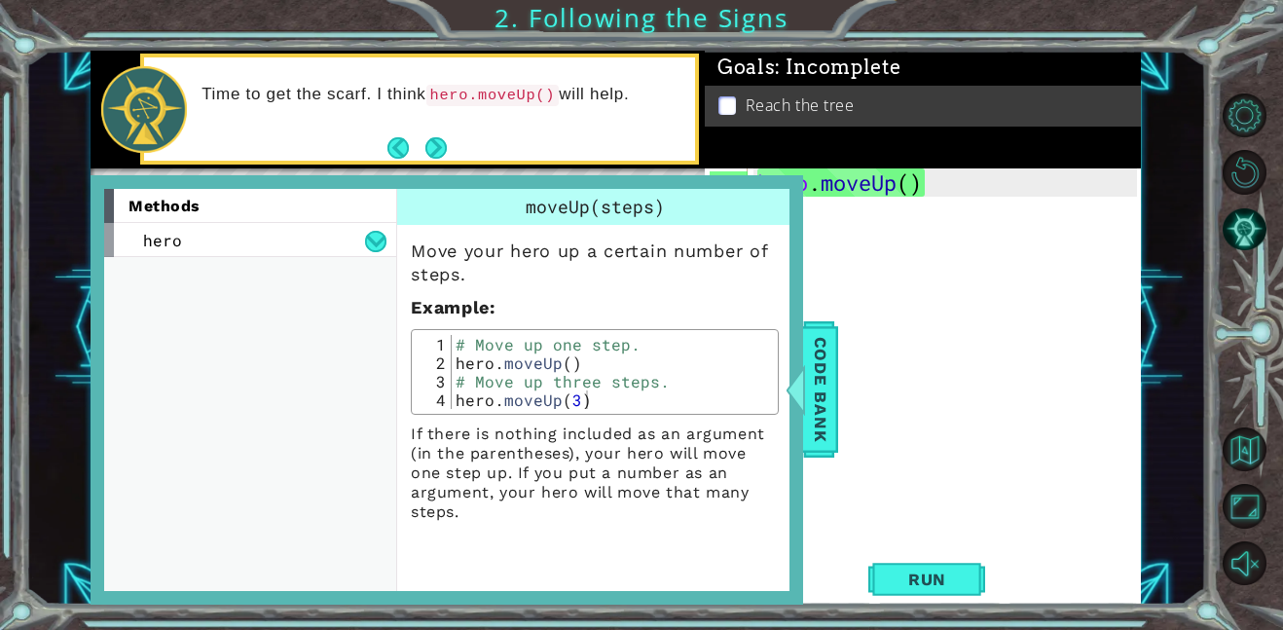
click at [377, 279] on div "methods hero moveUp(steps)" at bounding box center [250, 390] width 292 height 403
click at [814, 377] on span "Code Bank" at bounding box center [820, 389] width 31 height 119
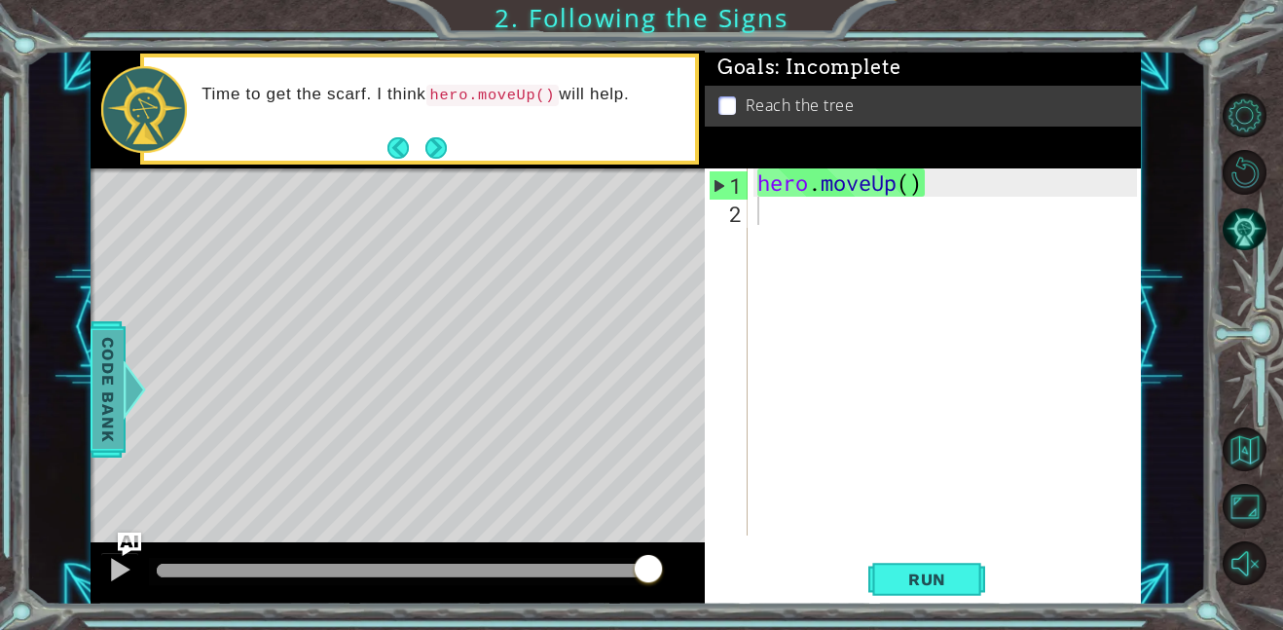
click at [114, 411] on span "Code Bank" at bounding box center [108, 389] width 31 height 119
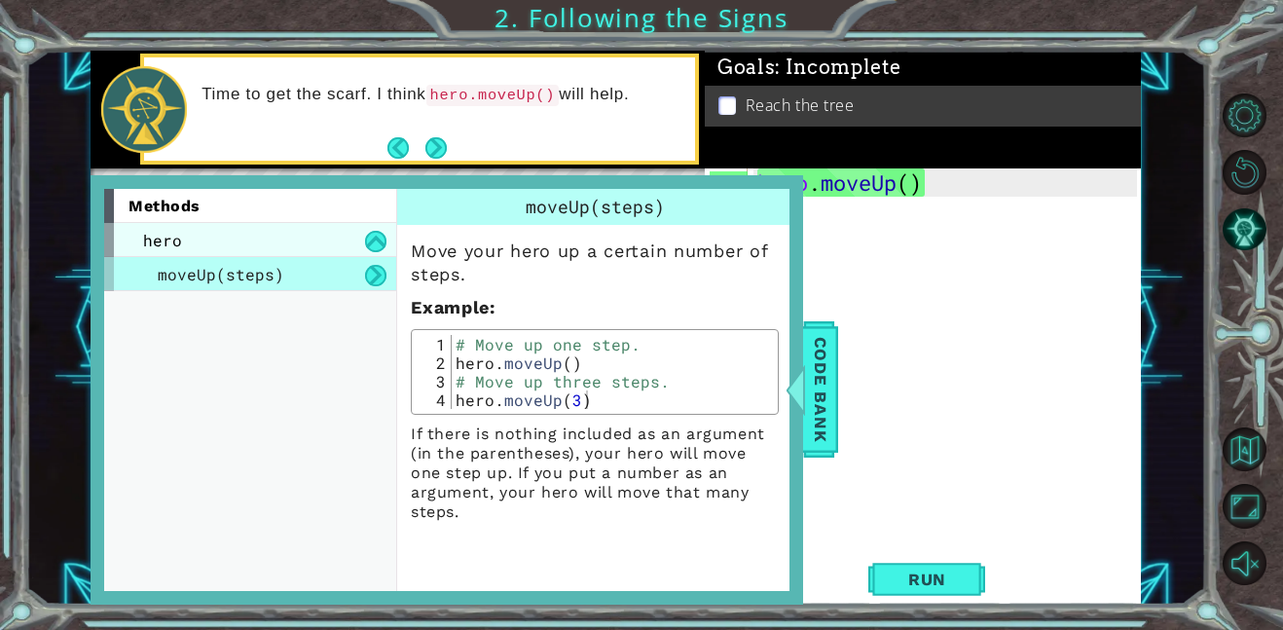
click at [240, 251] on div "hero" at bounding box center [250, 240] width 292 height 34
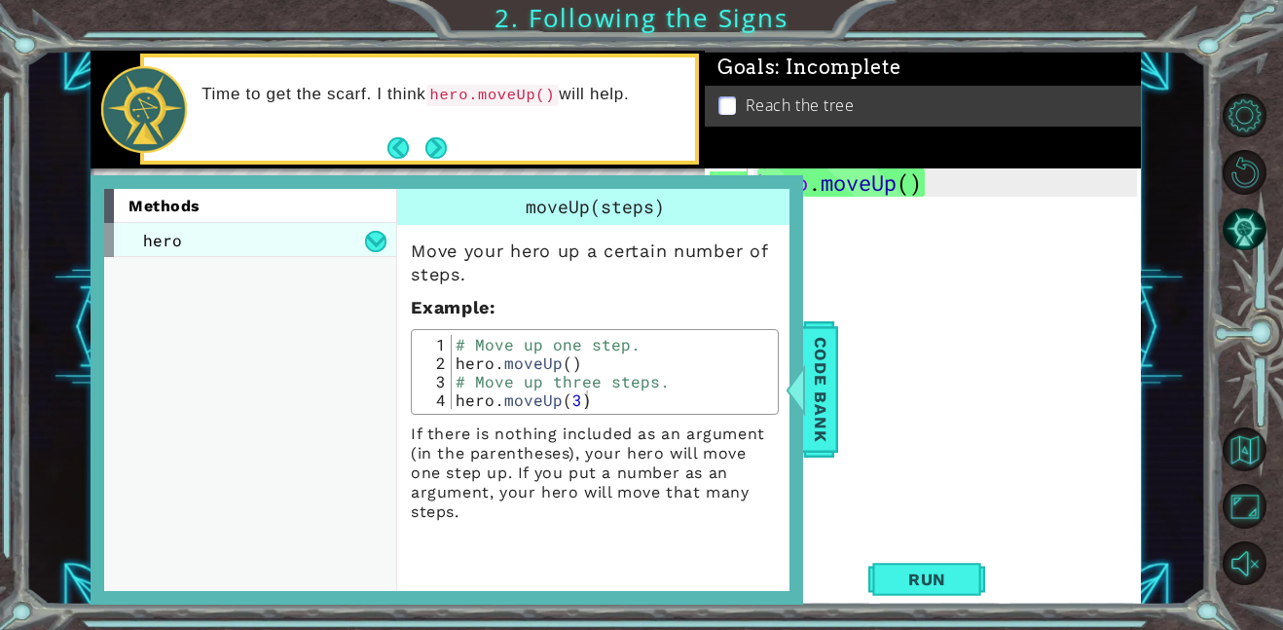
click at [240, 251] on div "hero" at bounding box center [250, 240] width 292 height 34
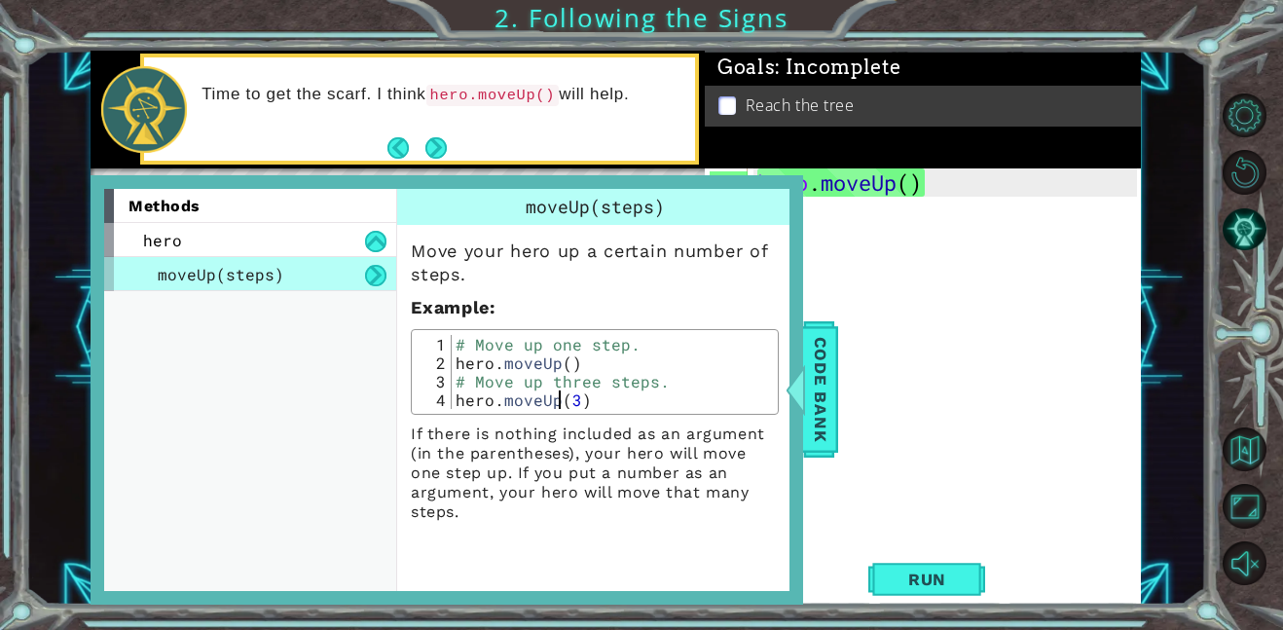
click at [561, 403] on div "# Move up one step. hero . moveUp ( ) # Move up three steps. hero . moveUp ( 3 )" at bounding box center [612, 390] width 321 height 111
click at [561, 404] on div "# Move up one step. hero . moveUp ( ) # Move up three steps. hero . moveUp ( 3 )" at bounding box center [612, 390] width 321 height 111
click at [553, 390] on div "# Move up one step. hero . moveUp ( ) # Move up three steps. hero . moveUp ( 3 )" at bounding box center [612, 390] width 321 height 111
click at [554, 388] on div "# Move up one step. hero . moveUp ( ) # Move up three steps. hero . moveUp ( 3 )" at bounding box center [612, 390] width 321 height 111
type textarea "# Move up three steps."
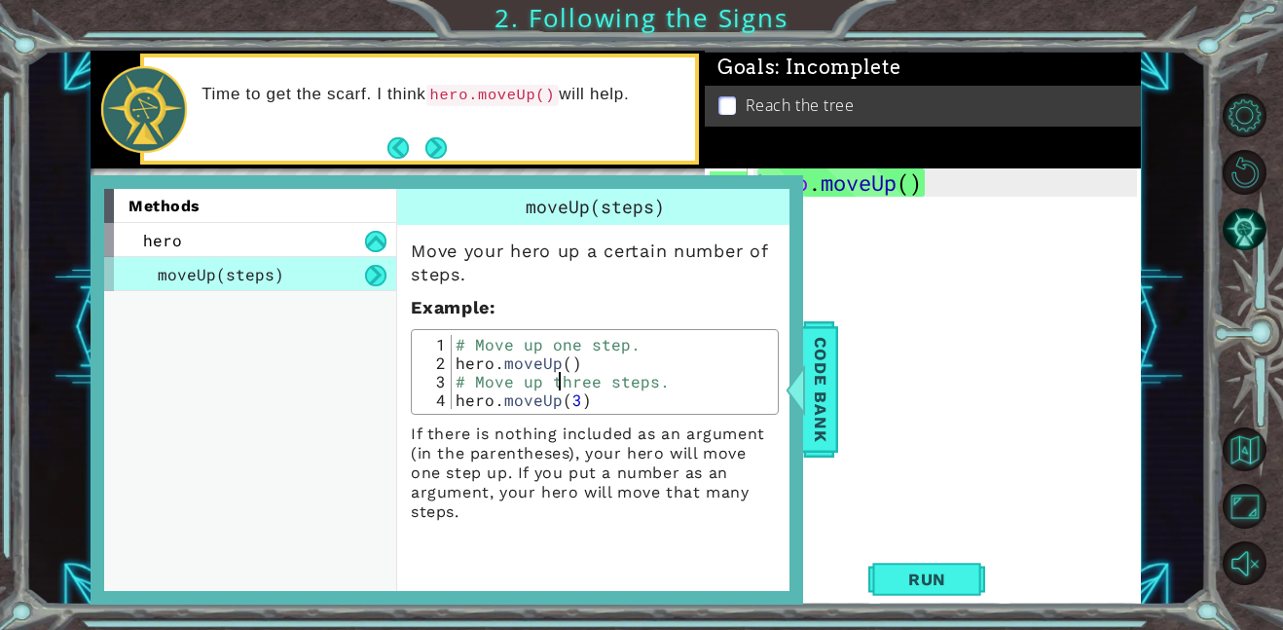
click at [499, 316] on p "Example :" at bounding box center [595, 307] width 368 height 23
click at [347, 245] on div "hero" at bounding box center [250, 240] width 292 height 34
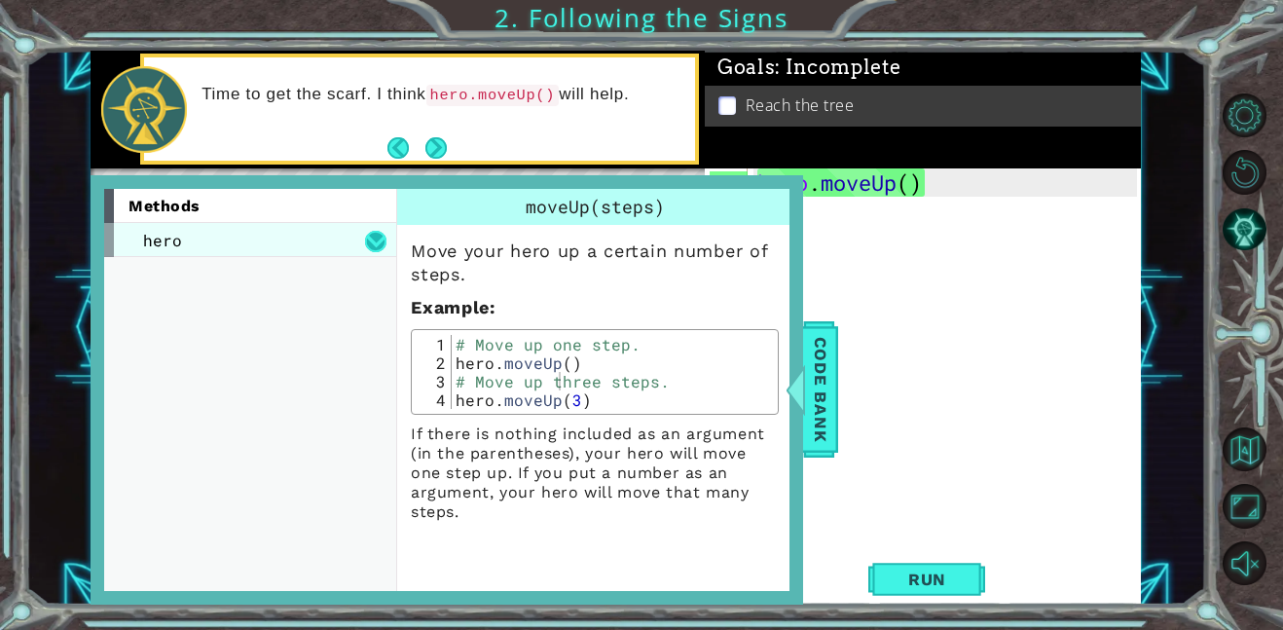
click at [374, 245] on button at bounding box center [375, 241] width 21 height 21
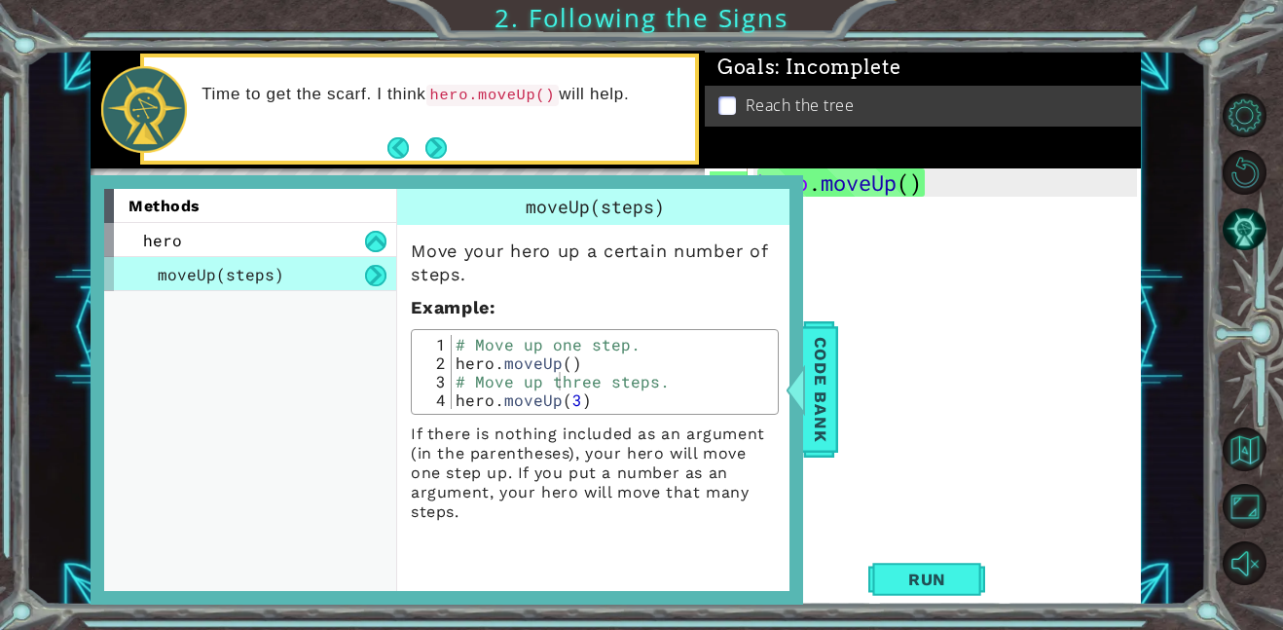
click at [315, 279] on div "moveUp(steps)" at bounding box center [250, 274] width 292 height 34
click at [878, 584] on button "Run" at bounding box center [927, 579] width 117 height 44
click at [910, 577] on span "Run" at bounding box center [927, 579] width 77 height 19
click at [911, 577] on span "Run" at bounding box center [927, 579] width 77 height 19
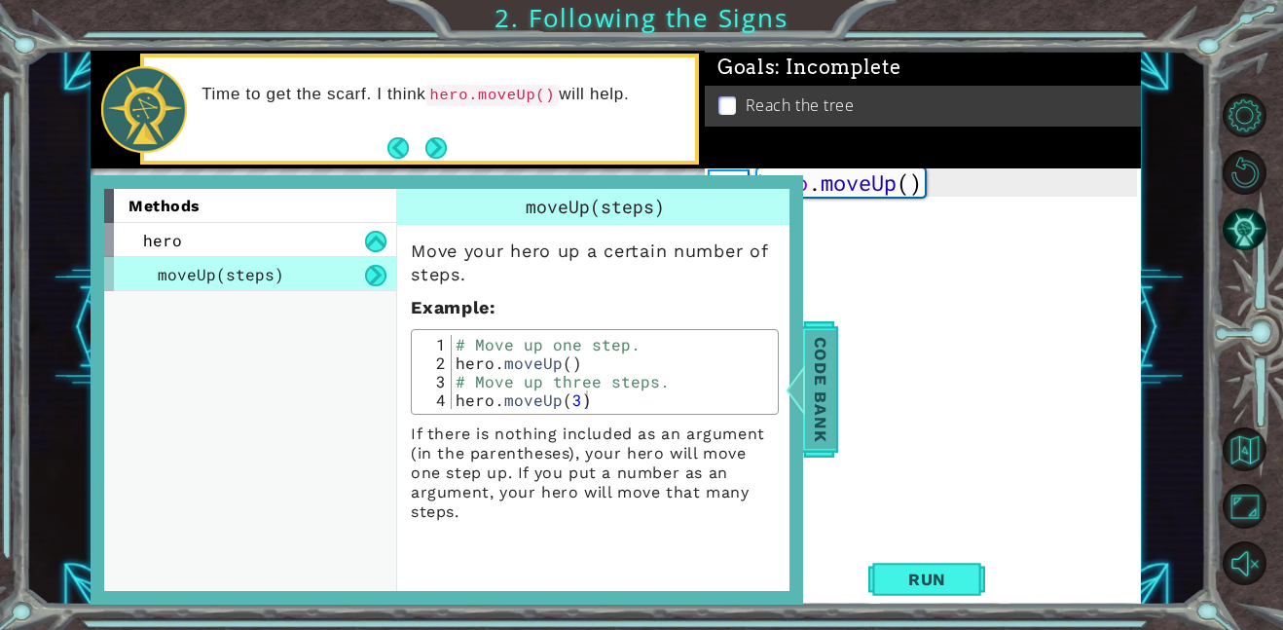
click at [795, 385] on div at bounding box center [796, 389] width 24 height 58
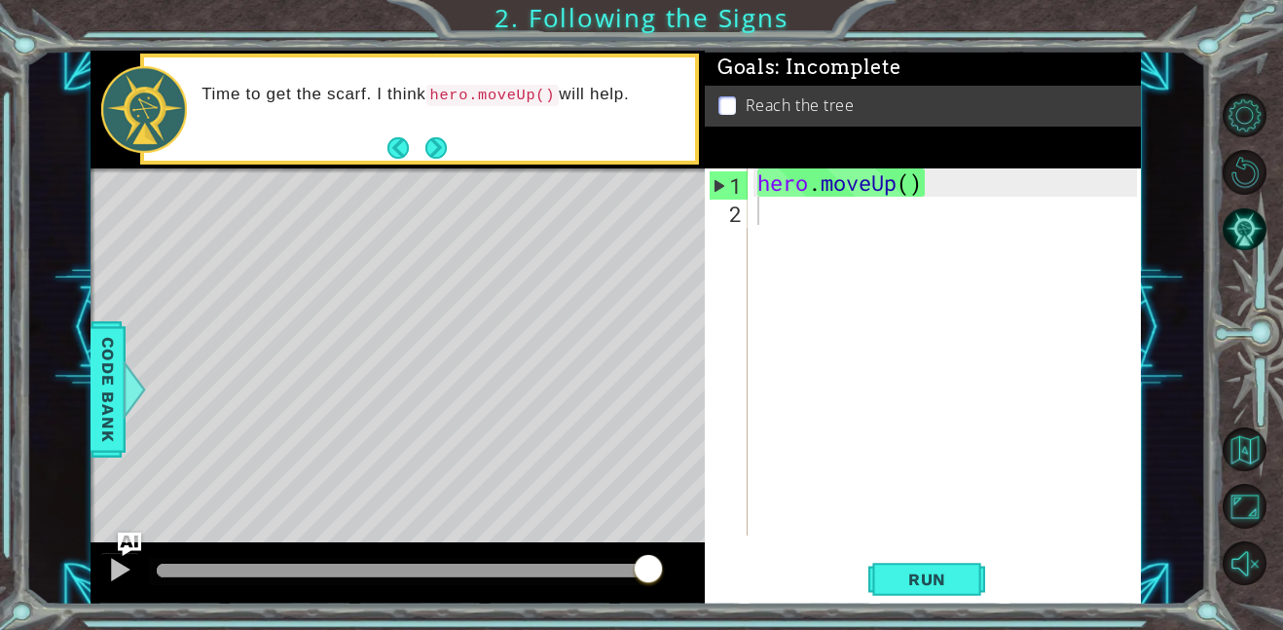
click at [815, 219] on div "hero . moveUp ( )" at bounding box center [950, 380] width 393 height 424
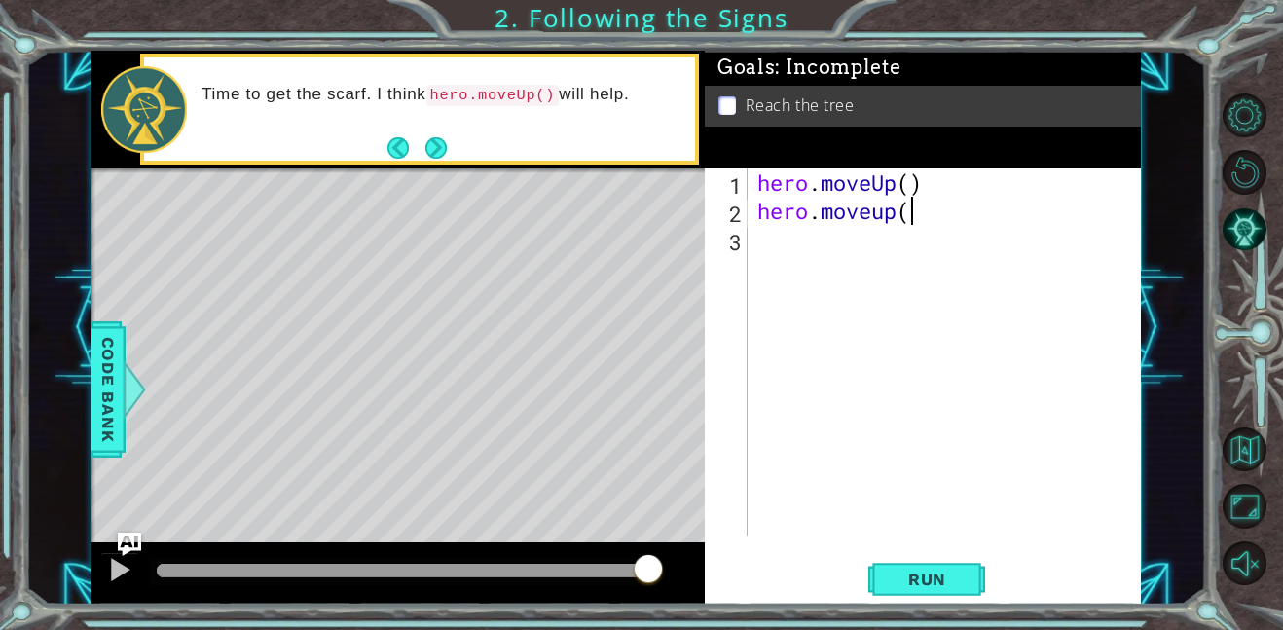
scroll to position [0, 6]
type textarea "hero.moveup()"
click at [919, 585] on span "Run" at bounding box center [927, 579] width 77 height 19
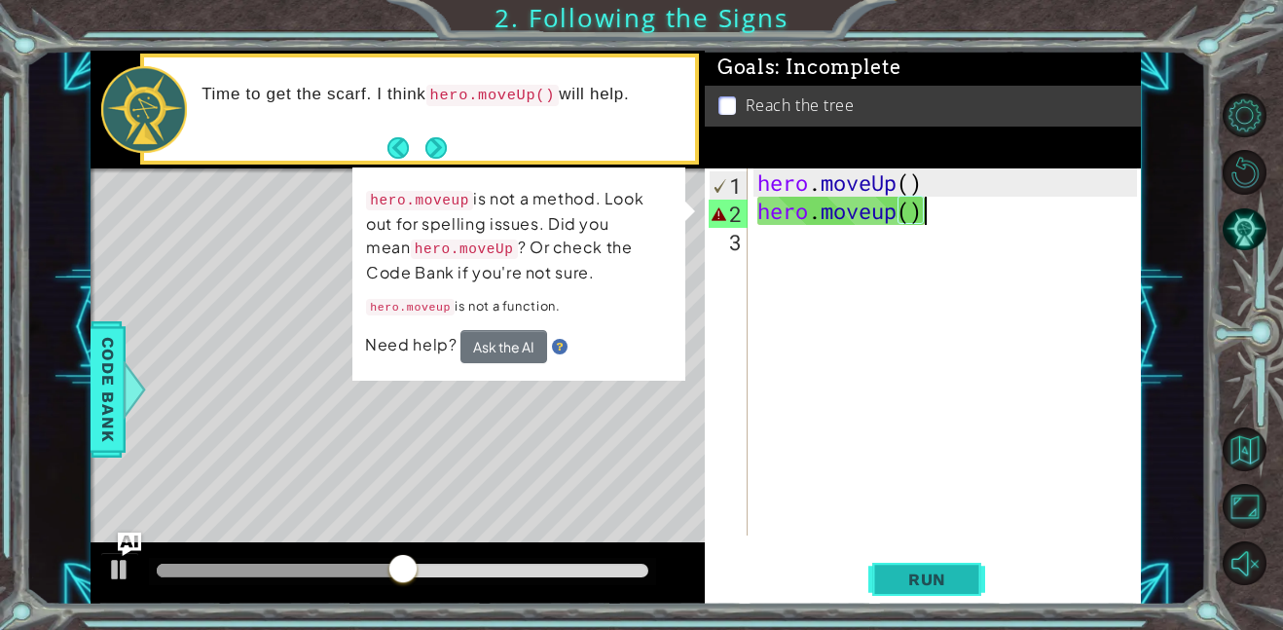
click at [939, 598] on button "Run" at bounding box center [927, 579] width 117 height 44
click at [510, 360] on button "Ask the AI" at bounding box center [504, 346] width 87 height 33
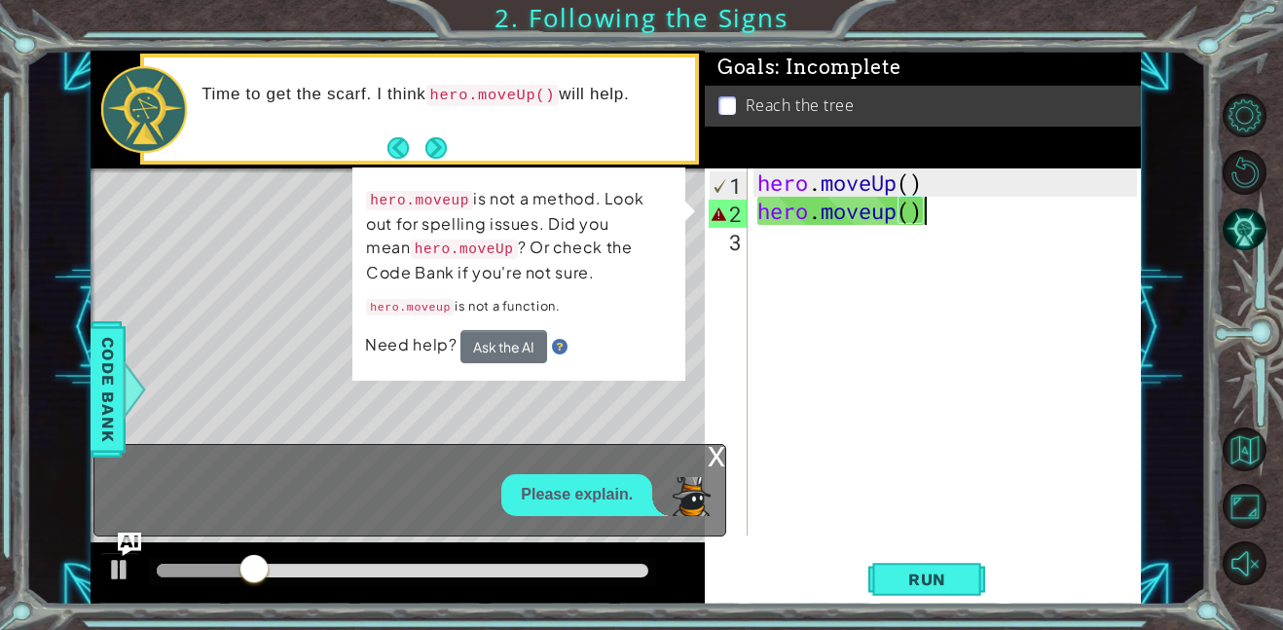
click at [557, 347] on img at bounding box center [560, 347] width 16 height 16
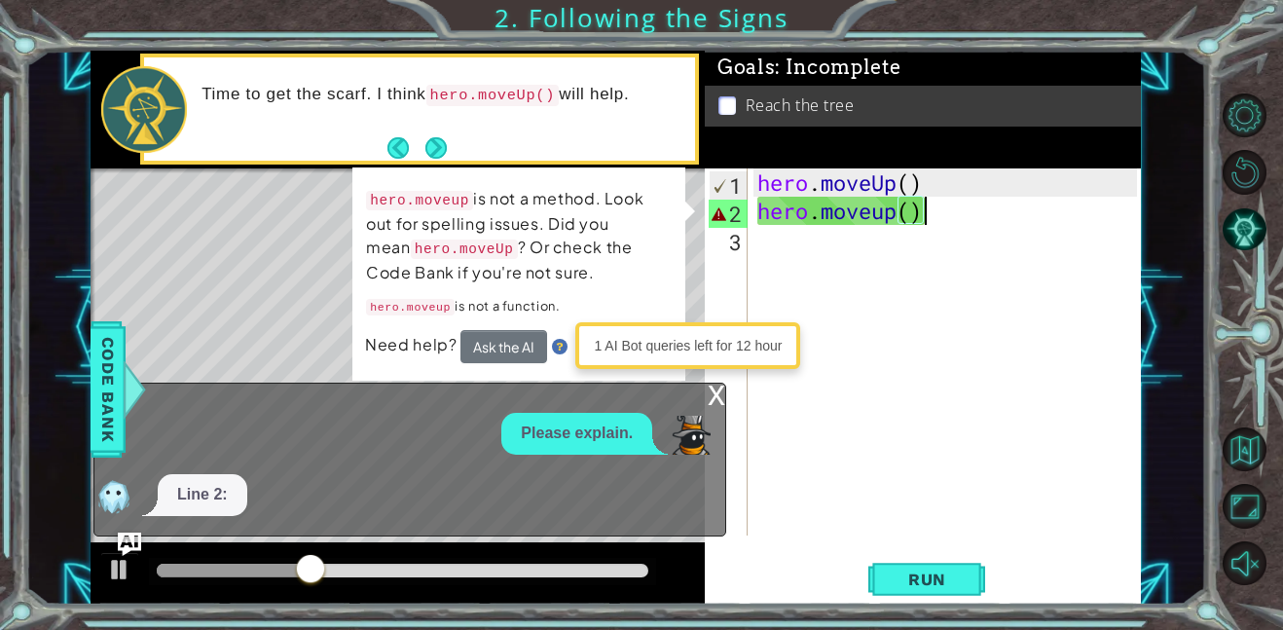
click at [716, 390] on div "x" at bounding box center [717, 393] width 18 height 19
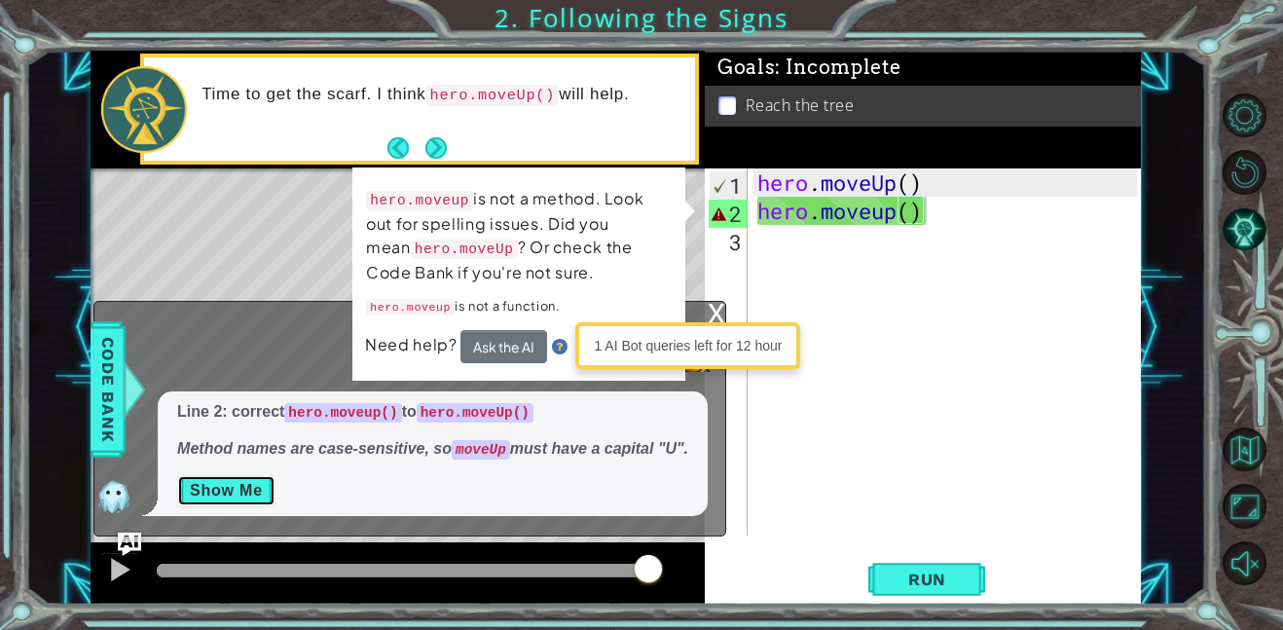
click at [252, 486] on button "Show Me" at bounding box center [226, 490] width 98 height 31
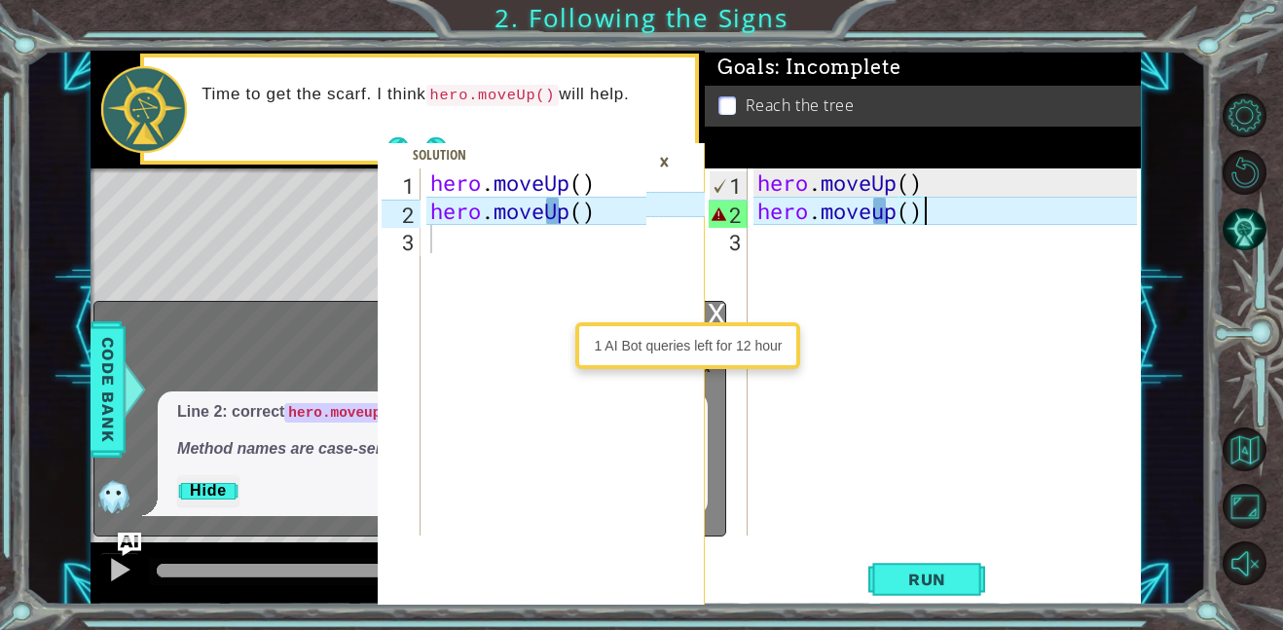
type textarea "hero.moveUp()"
click at [544, 221] on div "hero . moveUp ( ) hero . moveUp ( )" at bounding box center [542, 380] width 230 height 424
click at [588, 212] on div "hero . moveUp ( ) hero . moveUp ( )" at bounding box center [542, 380] width 230 height 424
click at [715, 317] on div "x" at bounding box center [717, 311] width 18 height 19
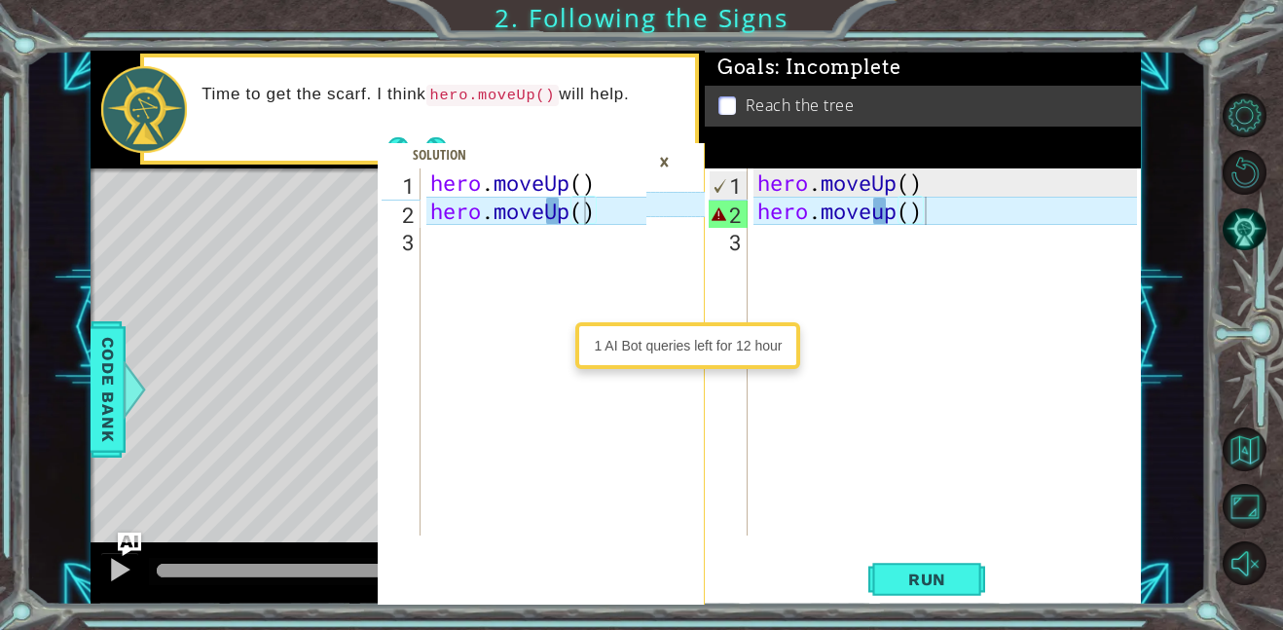
click at [665, 163] on div "×" at bounding box center [664, 161] width 30 height 33
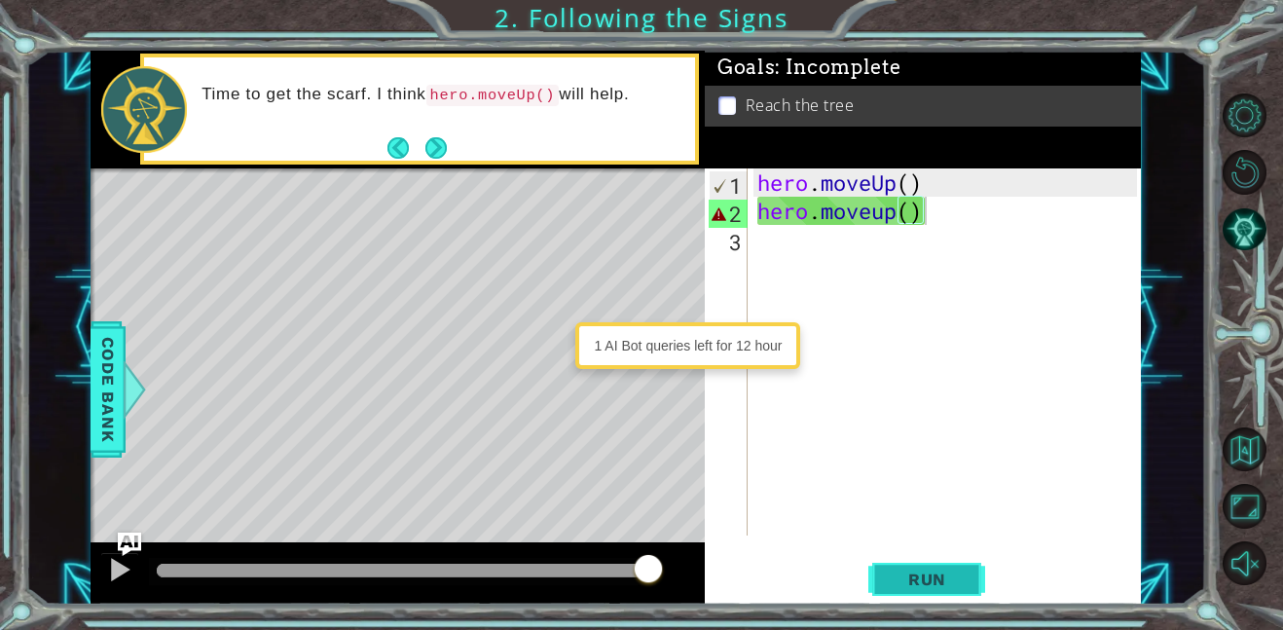
click at [960, 583] on span "Run" at bounding box center [927, 579] width 77 height 19
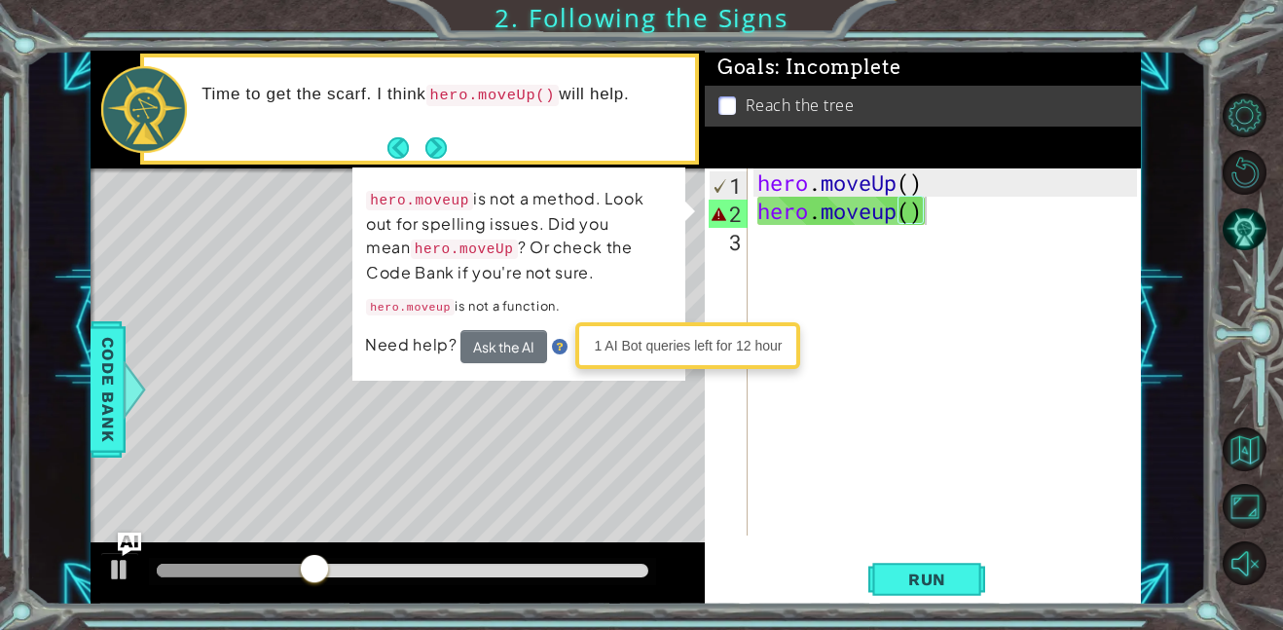
click at [186, 472] on div "Level Map" at bounding box center [541, 455] width 900 height 574
click at [153, 436] on div "Level Map" at bounding box center [541, 455] width 900 height 574
click at [526, 333] on button "Ask the AI" at bounding box center [504, 346] width 87 height 33
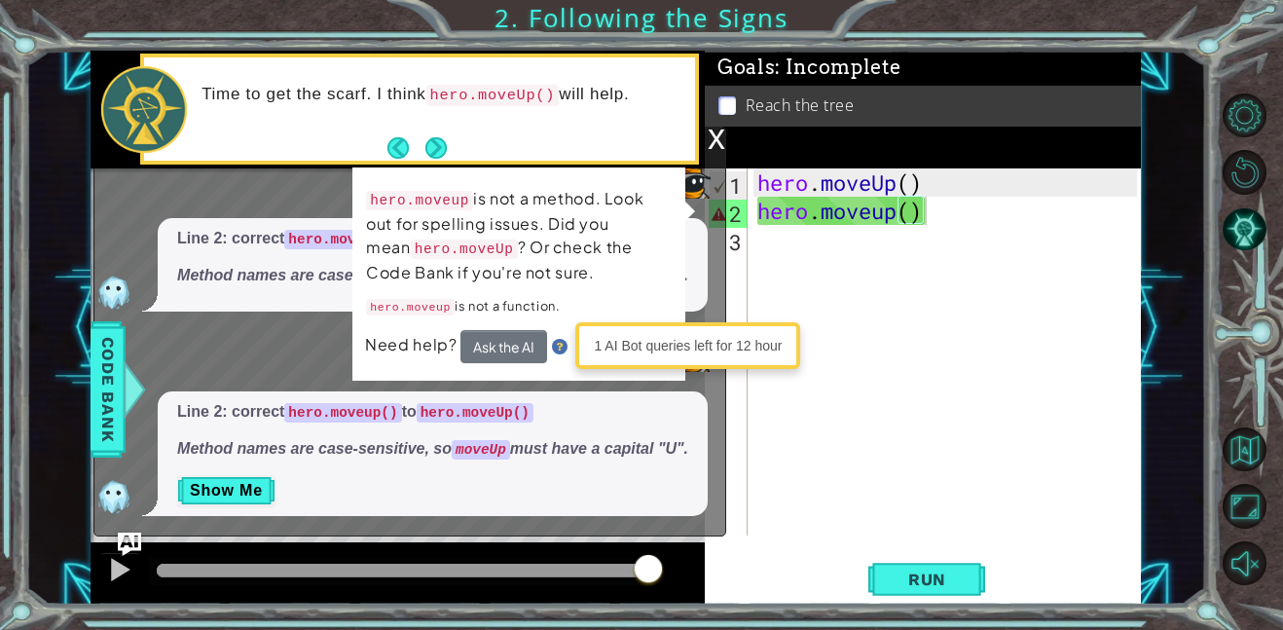
click at [712, 138] on div "x" at bounding box center [717, 137] width 18 height 19
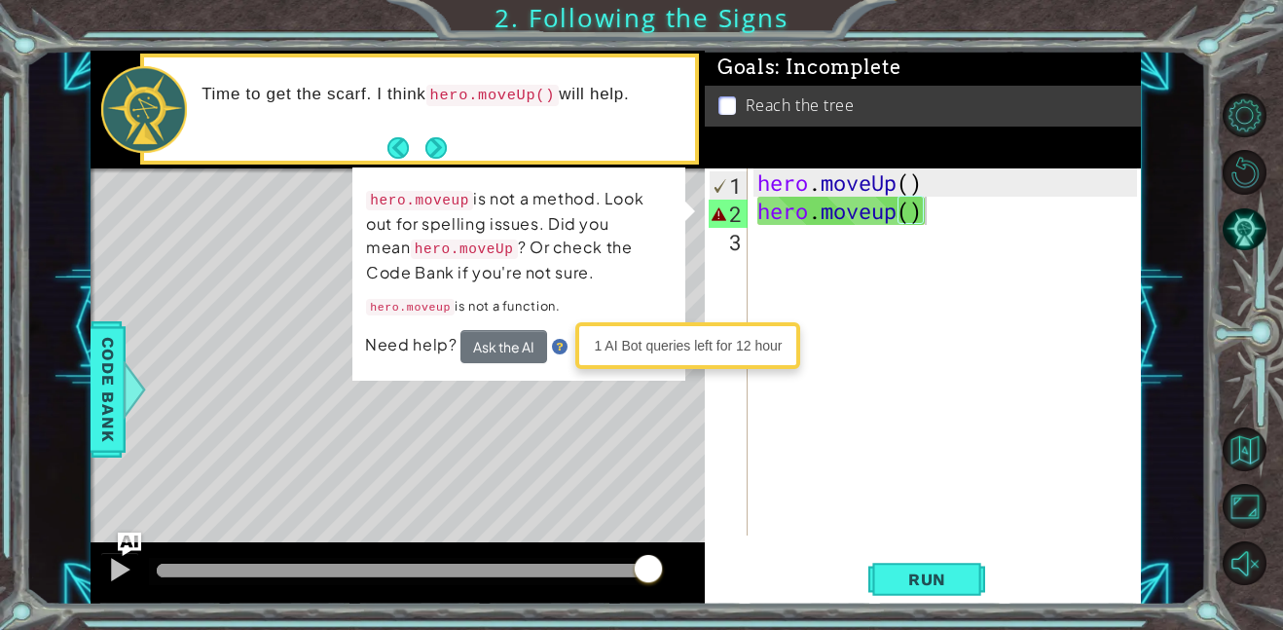
click at [647, 341] on div "1 AI Bot queries left for 12 hour" at bounding box center [687, 345] width 215 height 37
click at [113, 360] on span "Code Bank" at bounding box center [108, 389] width 31 height 119
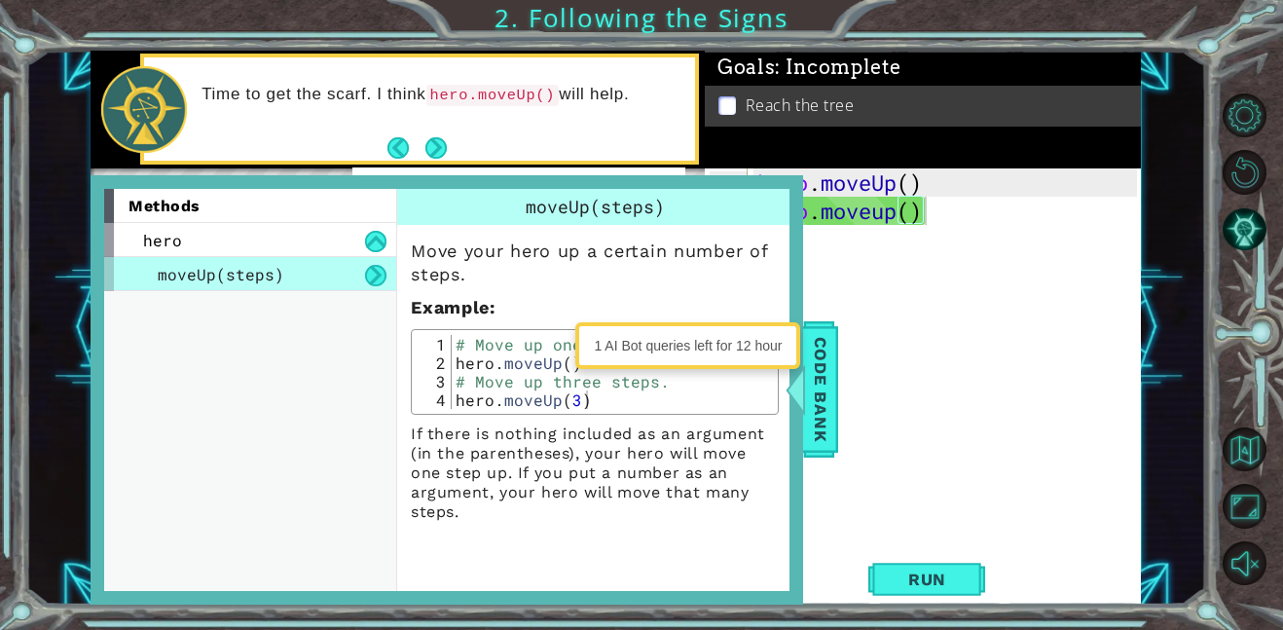
click at [111, 358] on div "methods hero moveUp(steps)" at bounding box center [250, 390] width 292 height 403
click at [159, 398] on div "methods hero moveUp(steps)" at bounding box center [250, 390] width 292 height 403
click at [831, 385] on span "Code Bank" at bounding box center [820, 389] width 31 height 119
click at [121, 368] on div "methods hero moveUp(steps) moveUp(steps) Move your hero up a certain number of …" at bounding box center [447, 390] width 713 height 430
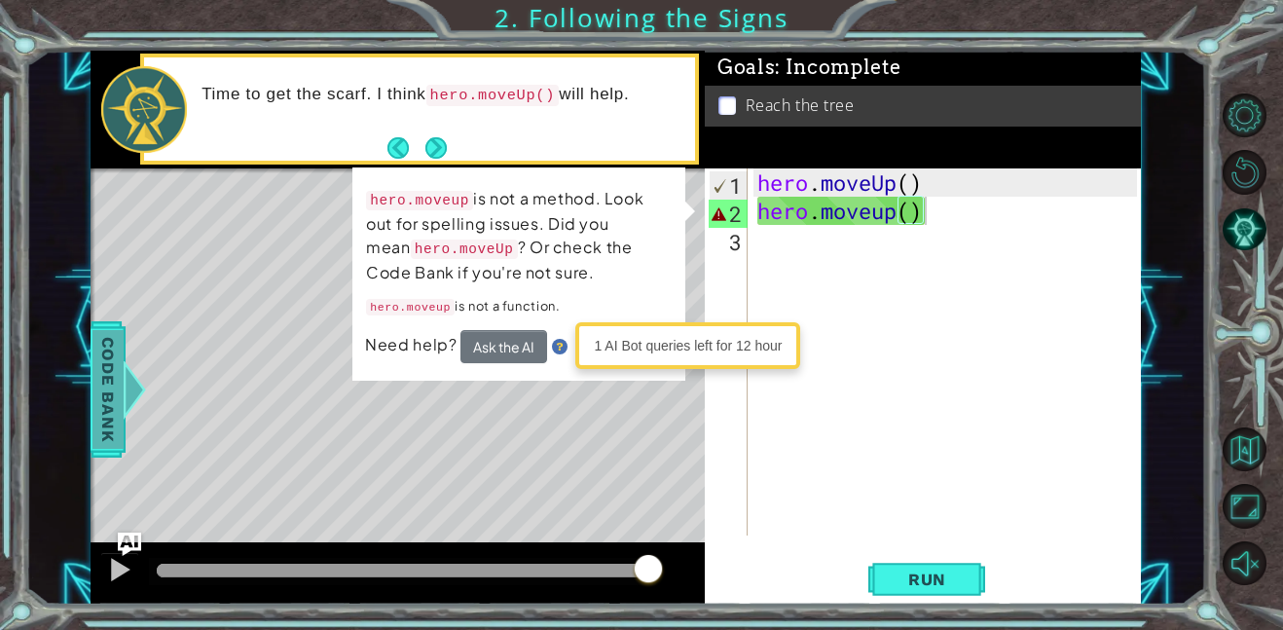
click at [118, 369] on span "Code Bank" at bounding box center [108, 389] width 31 height 119
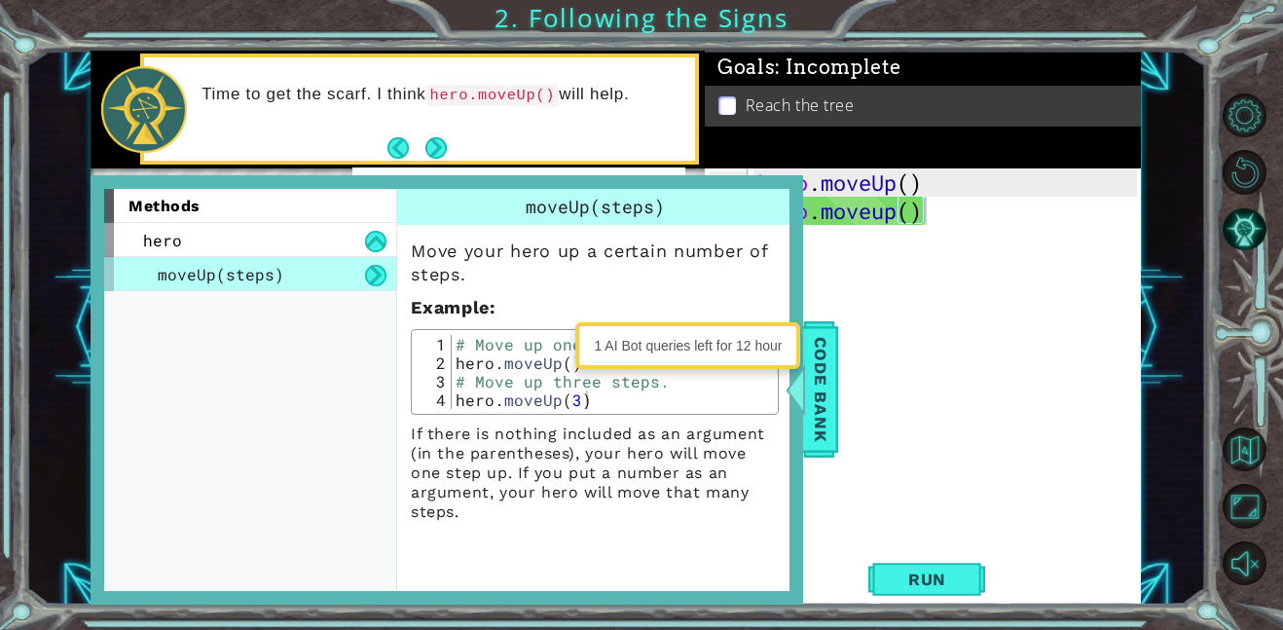
click at [118, 366] on div "methods hero moveUp(steps)" at bounding box center [250, 390] width 292 height 403
click at [806, 380] on div at bounding box center [796, 389] width 24 height 58
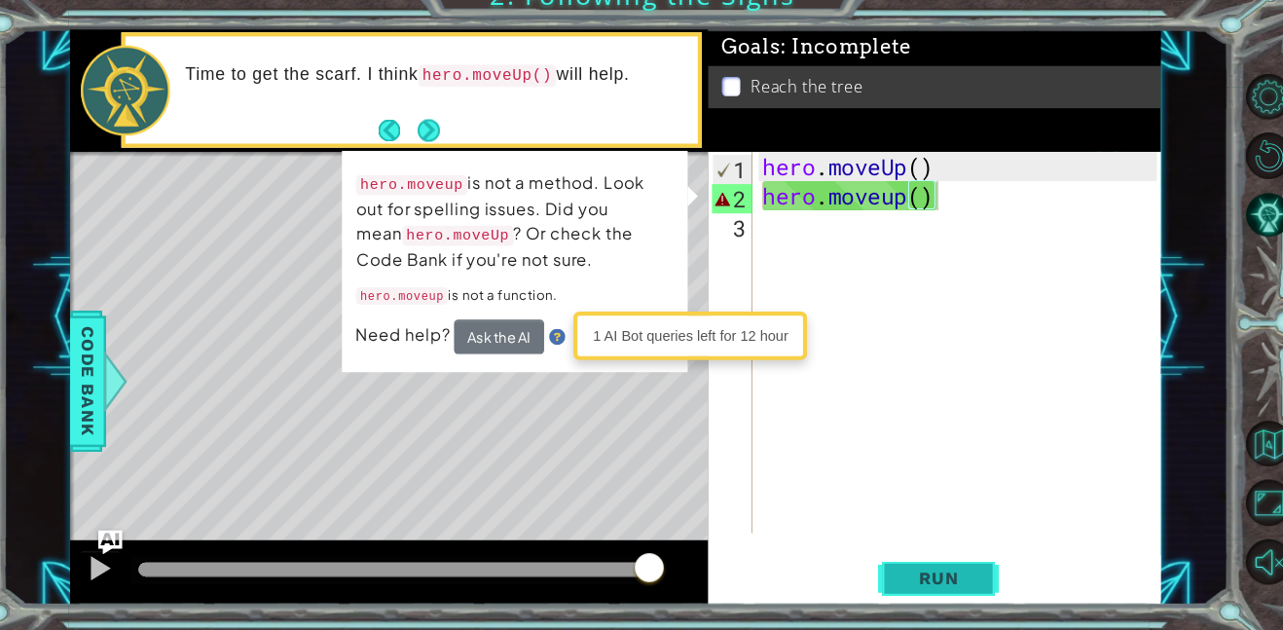
click at [946, 596] on button "Run" at bounding box center [927, 579] width 117 height 44
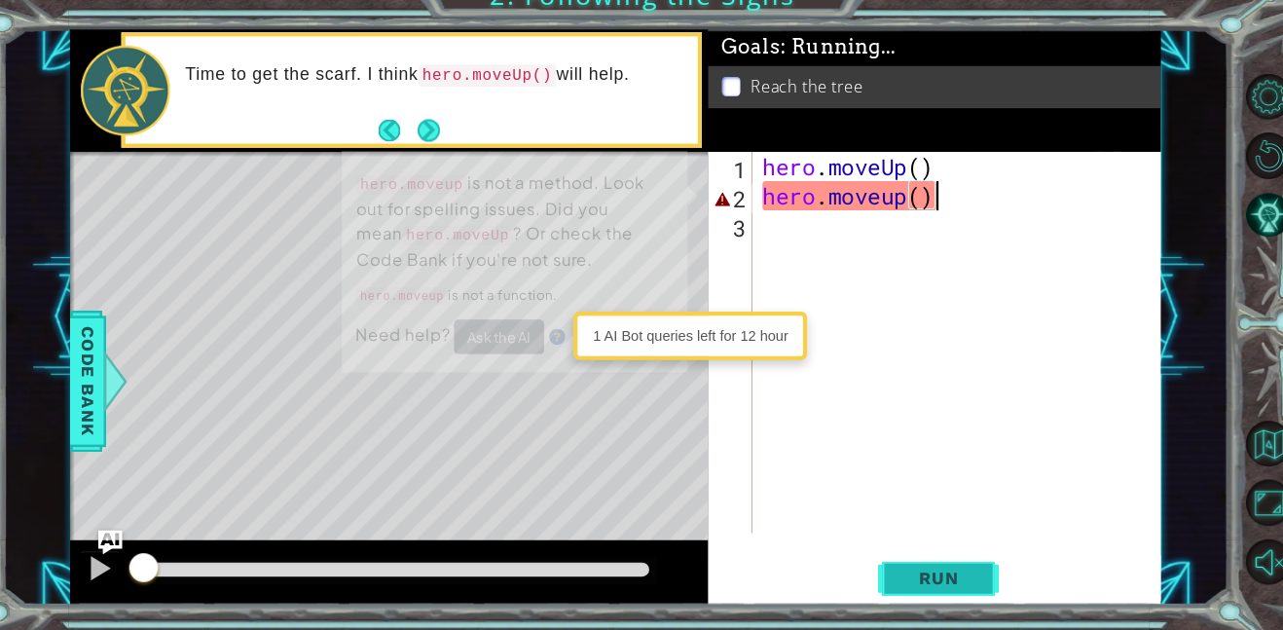
click at [949, 580] on span "Run" at bounding box center [927, 579] width 77 height 19
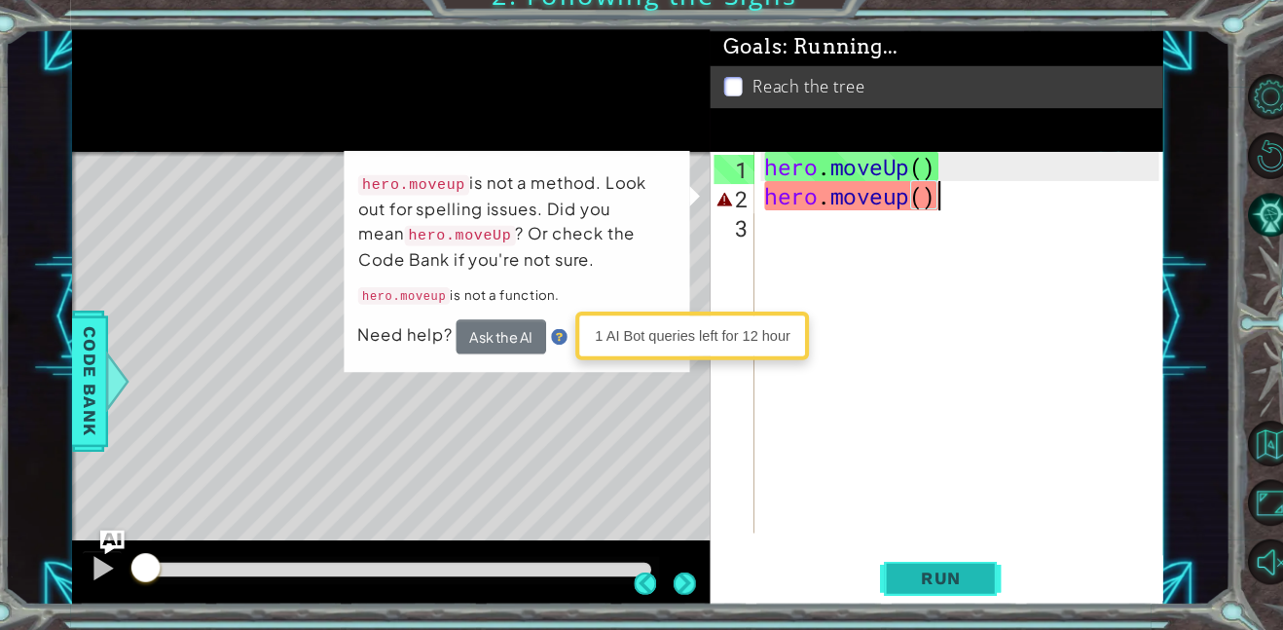
click at [946, 590] on button "Run" at bounding box center [927, 579] width 117 height 44
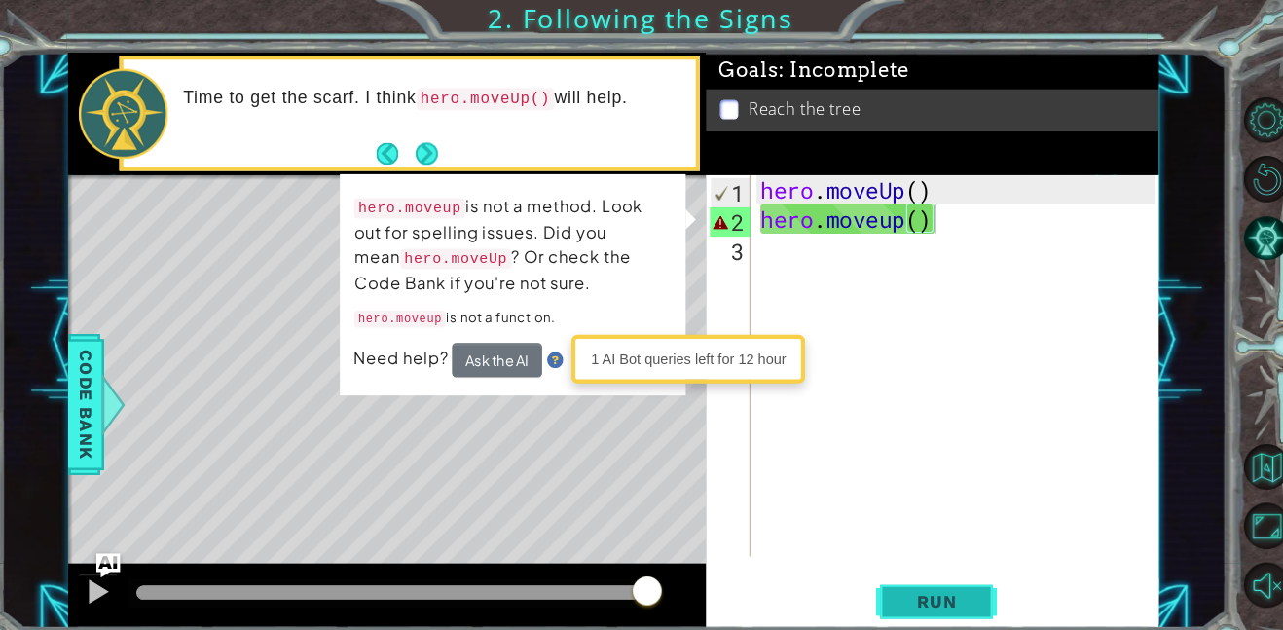
click at [943, 595] on button "Run" at bounding box center [927, 579] width 117 height 44
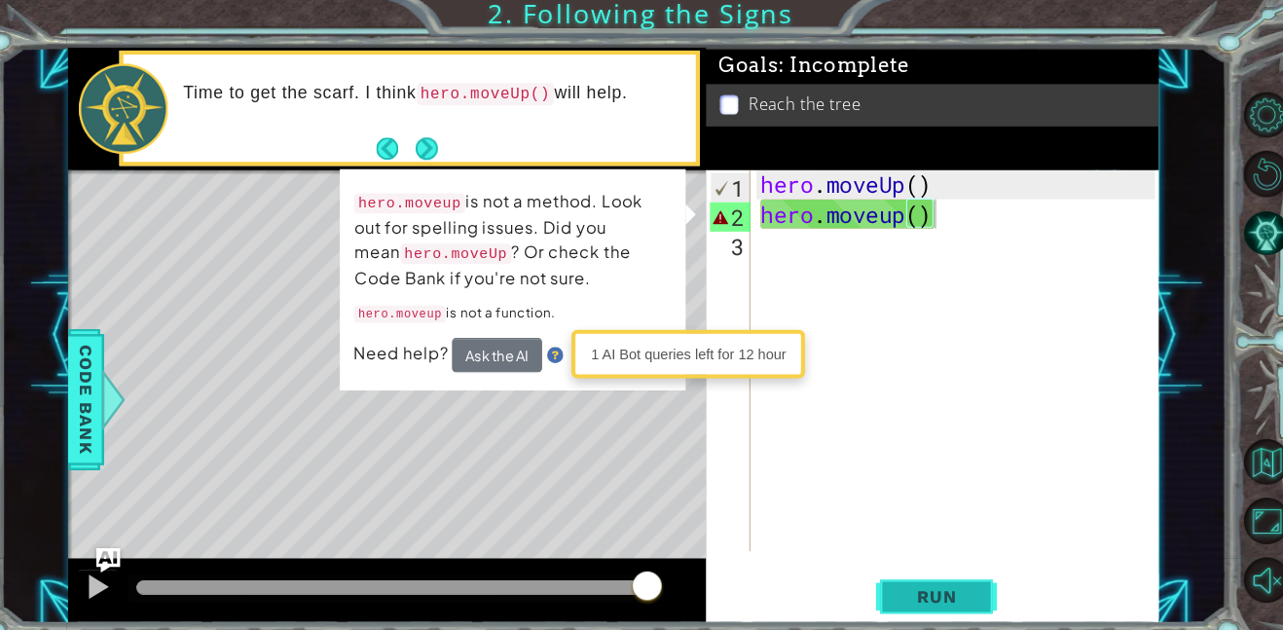
click at [965, 595] on button "Run" at bounding box center [927, 579] width 117 height 44
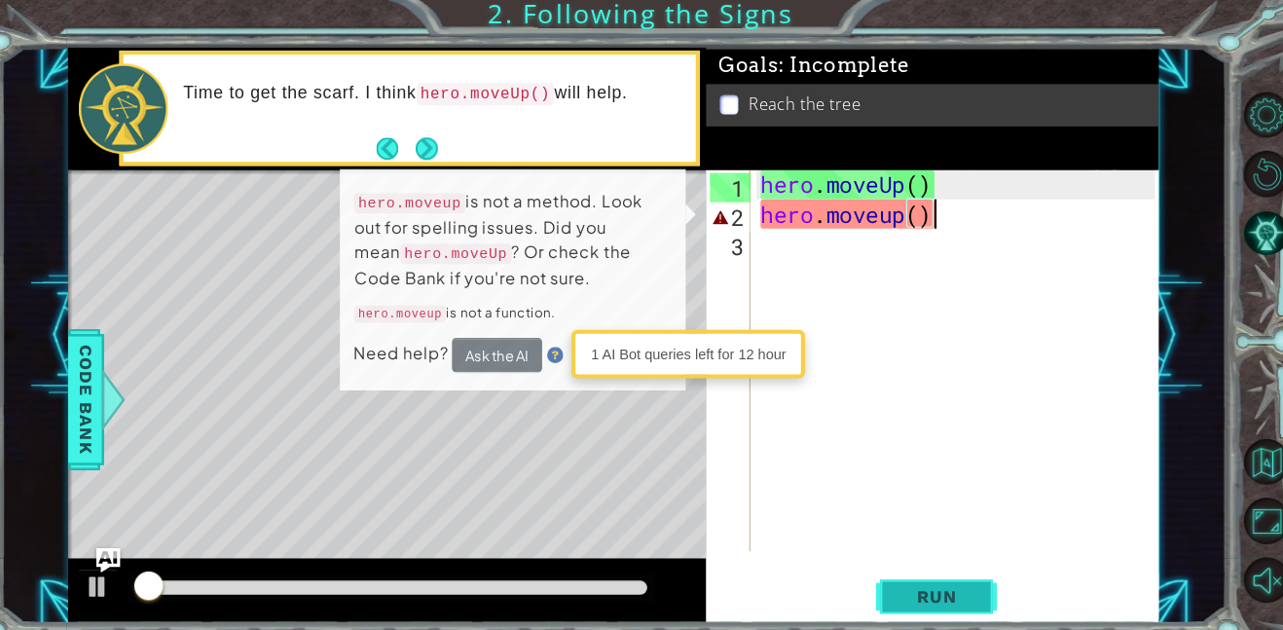
click at [971, 594] on button "Run" at bounding box center [927, 579] width 117 height 44
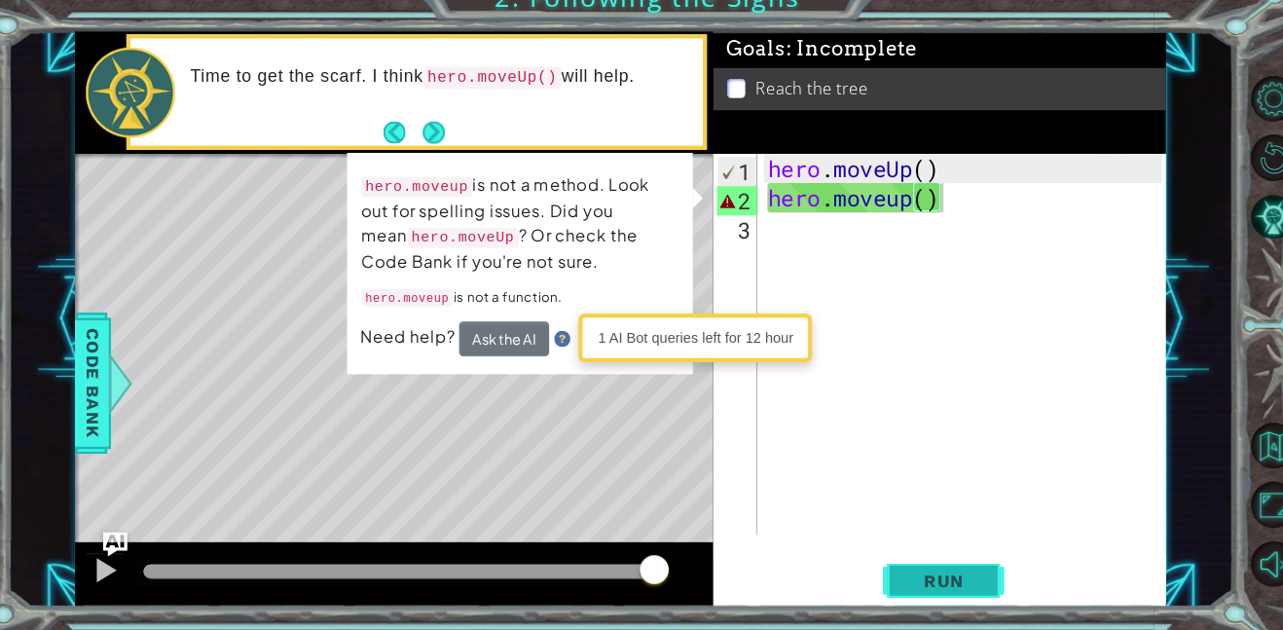
click at [968, 597] on button "Run" at bounding box center [927, 579] width 117 height 44
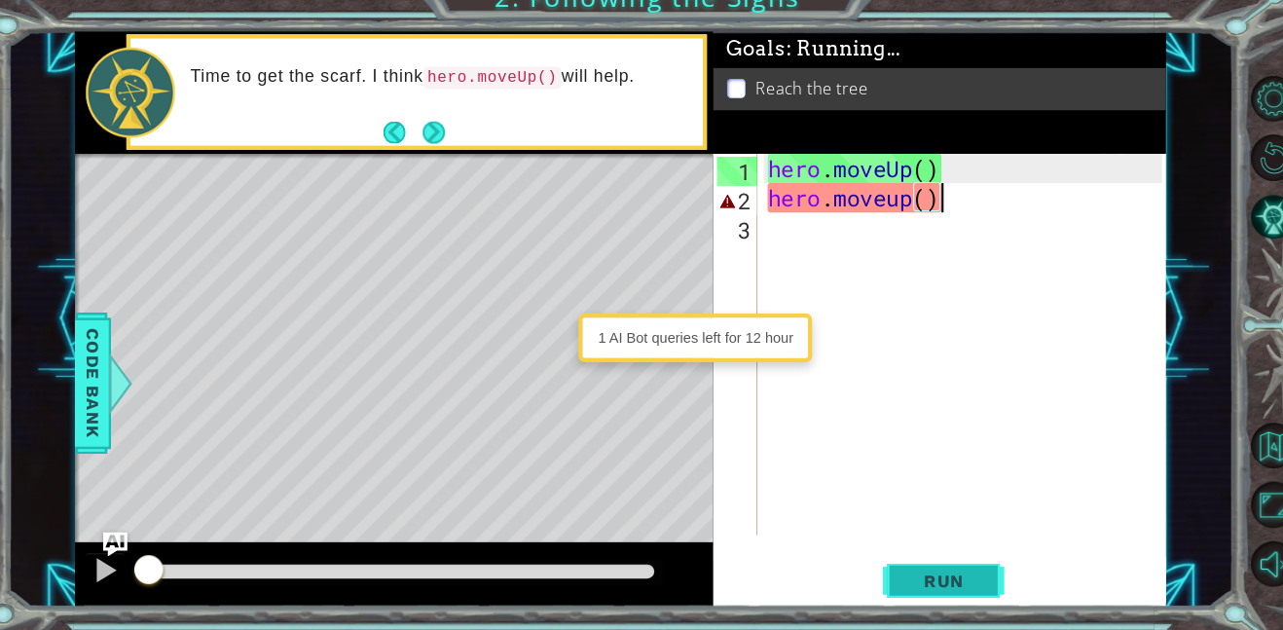
click at [954, 591] on button "Run" at bounding box center [927, 579] width 117 height 44
click at [965, 588] on span "Run" at bounding box center [927, 579] width 77 height 19
